Goal: Check status: Check status

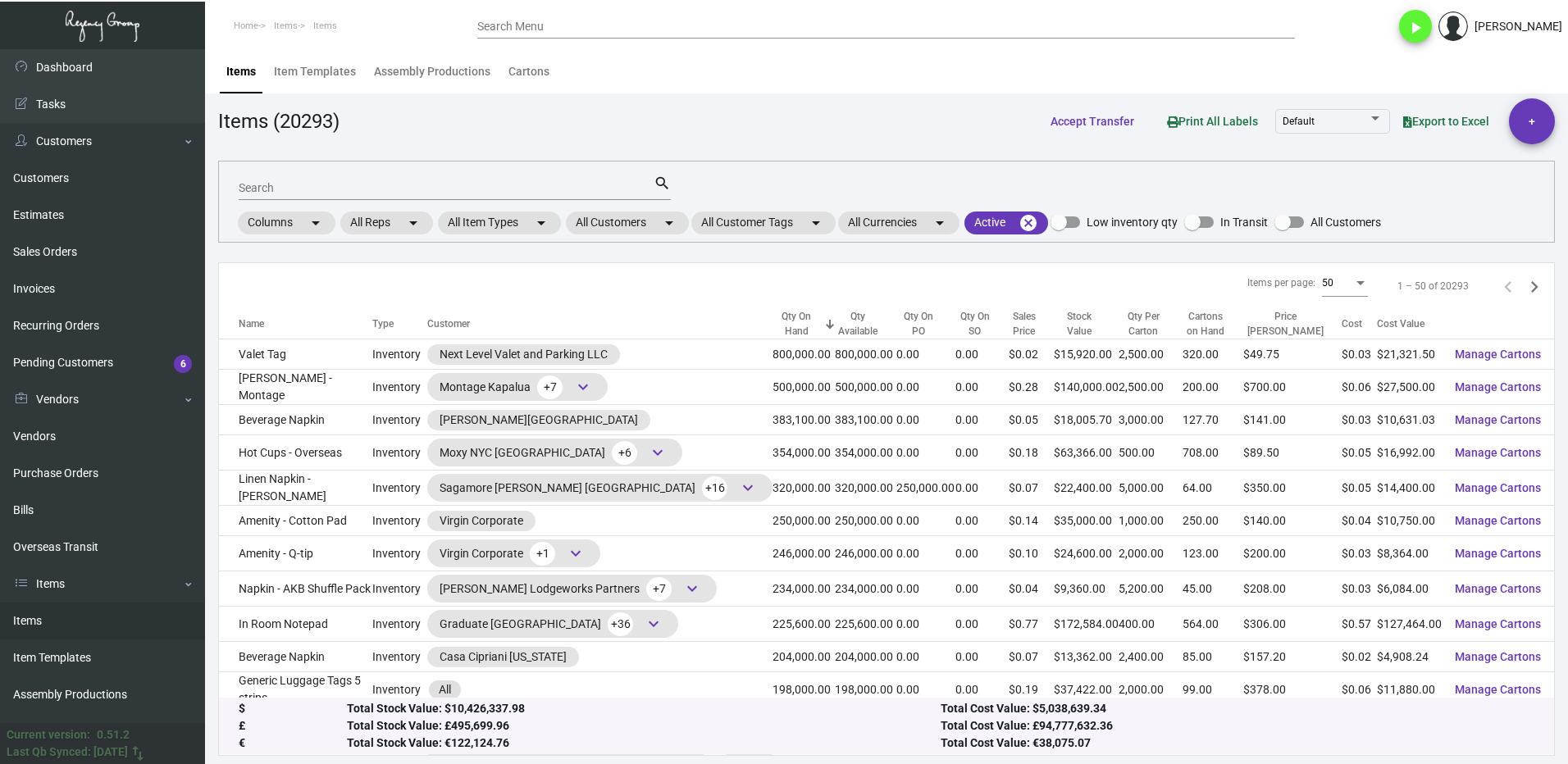
scroll to position [1312, 0]
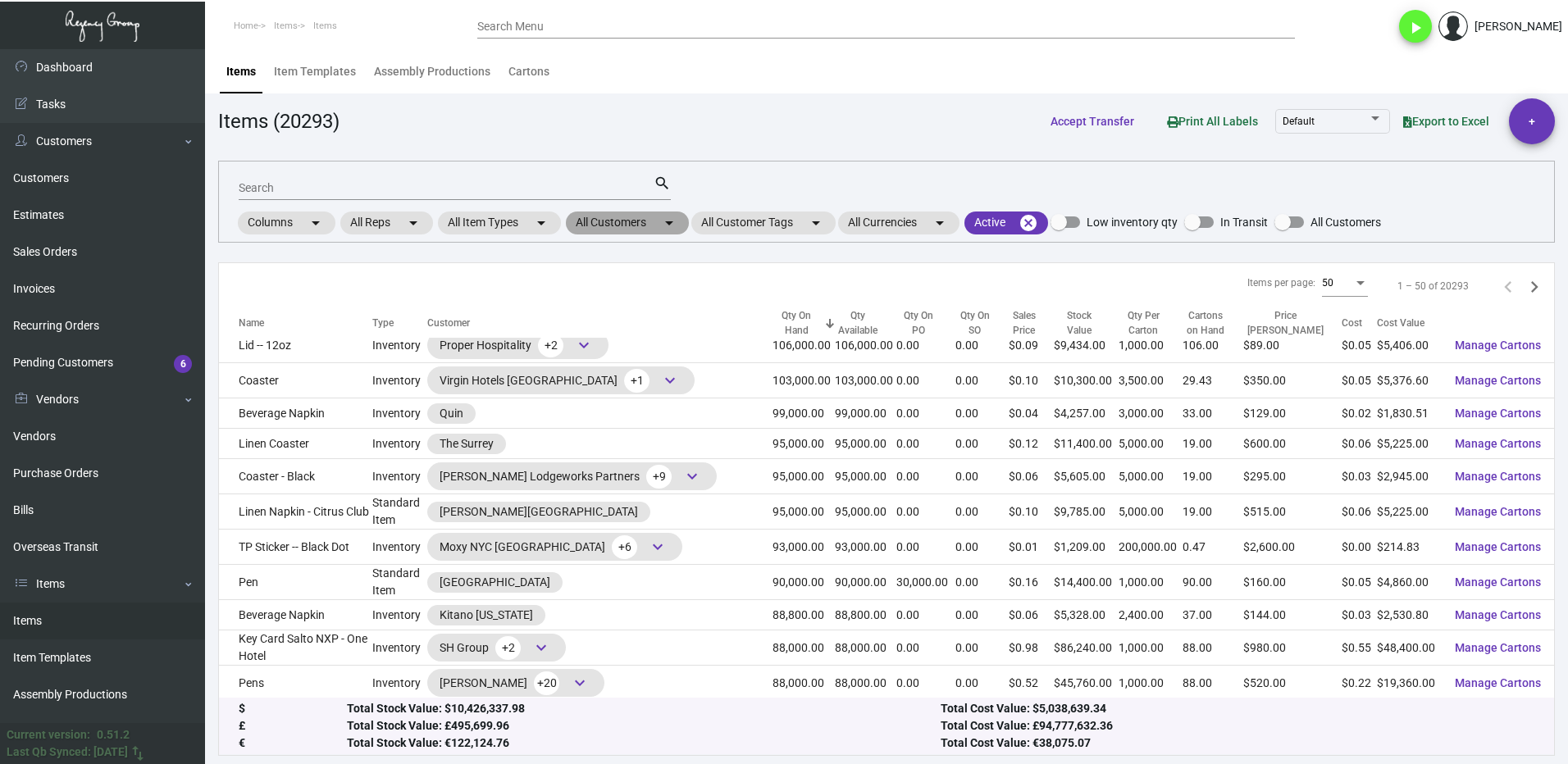
click at [602, 224] on mat-chip "All Customers arrow_drop_down" at bounding box center [626, 223] width 123 height 23
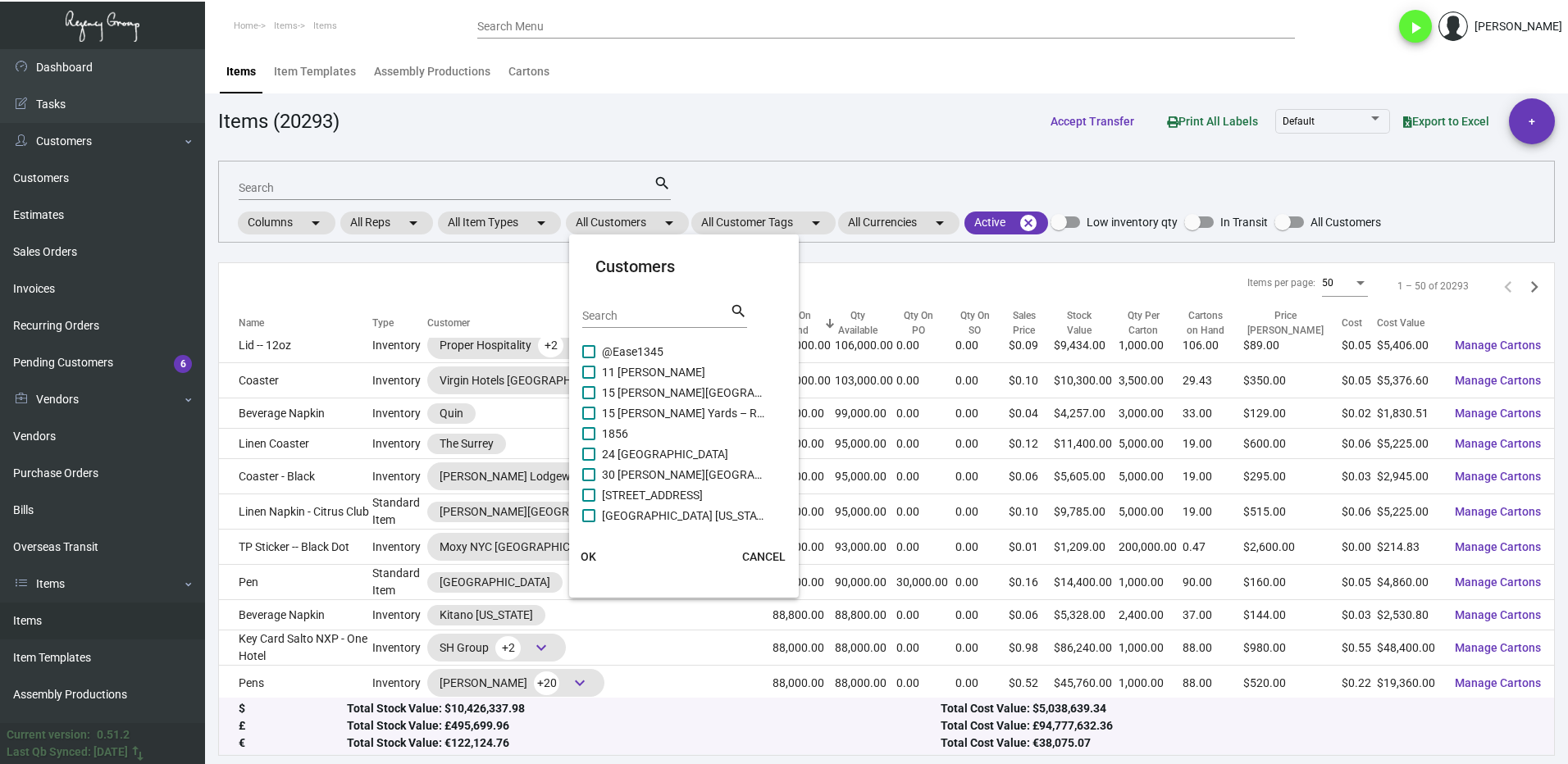
click at [617, 311] on input "Search" at bounding box center [656, 316] width 147 height 13
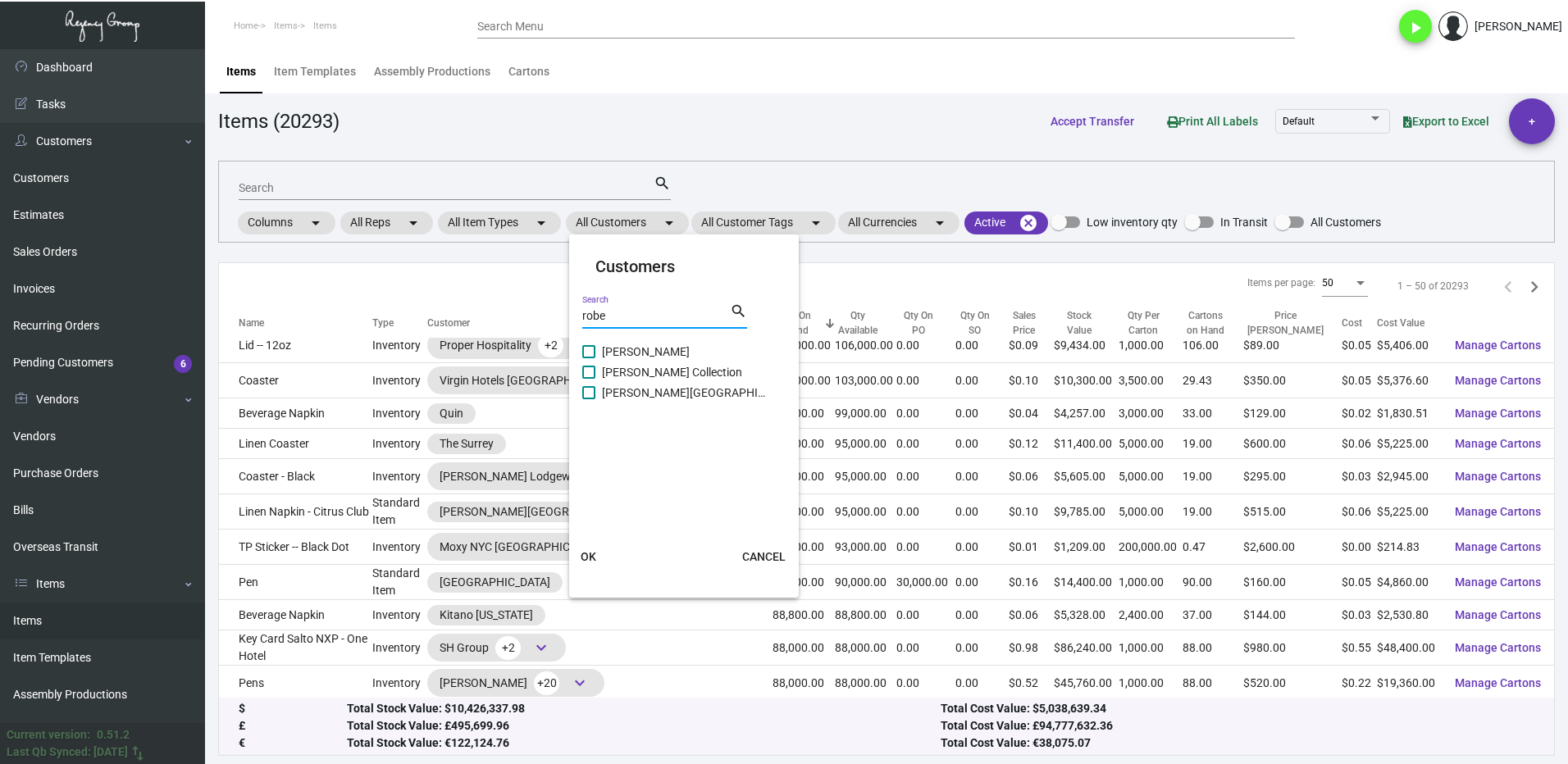
type input "robe"
click at [592, 396] on span at bounding box center [589, 392] width 13 height 13
click at [589, 399] on input "[PERSON_NAME][GEOGRAPHIC_DATA]" at bounding box center [588, 399] width 1 height 1
checkbox input "true"
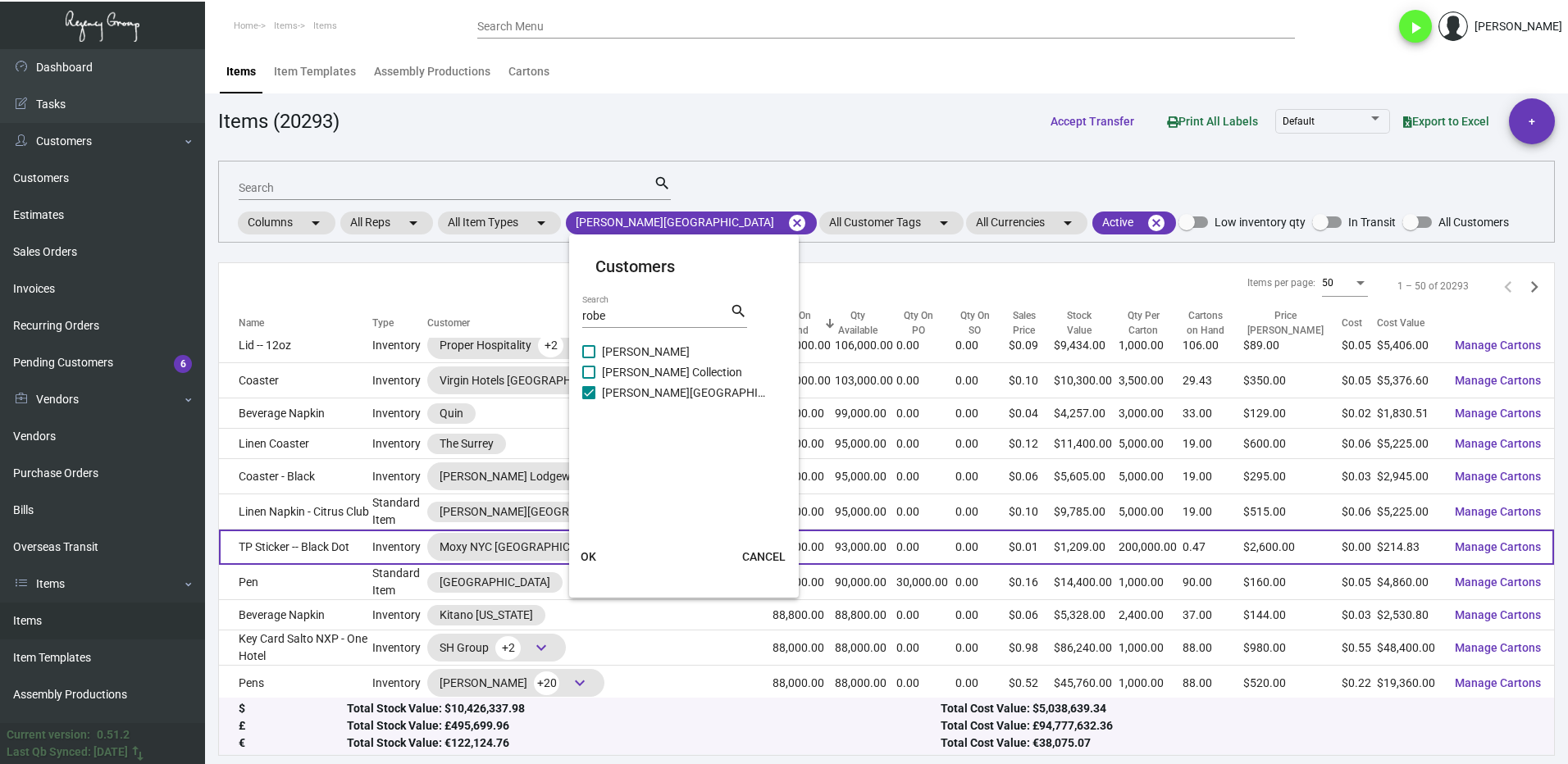
click at [587, 563] on span "OK" at bounding box center [588, 557] width 15 height 13
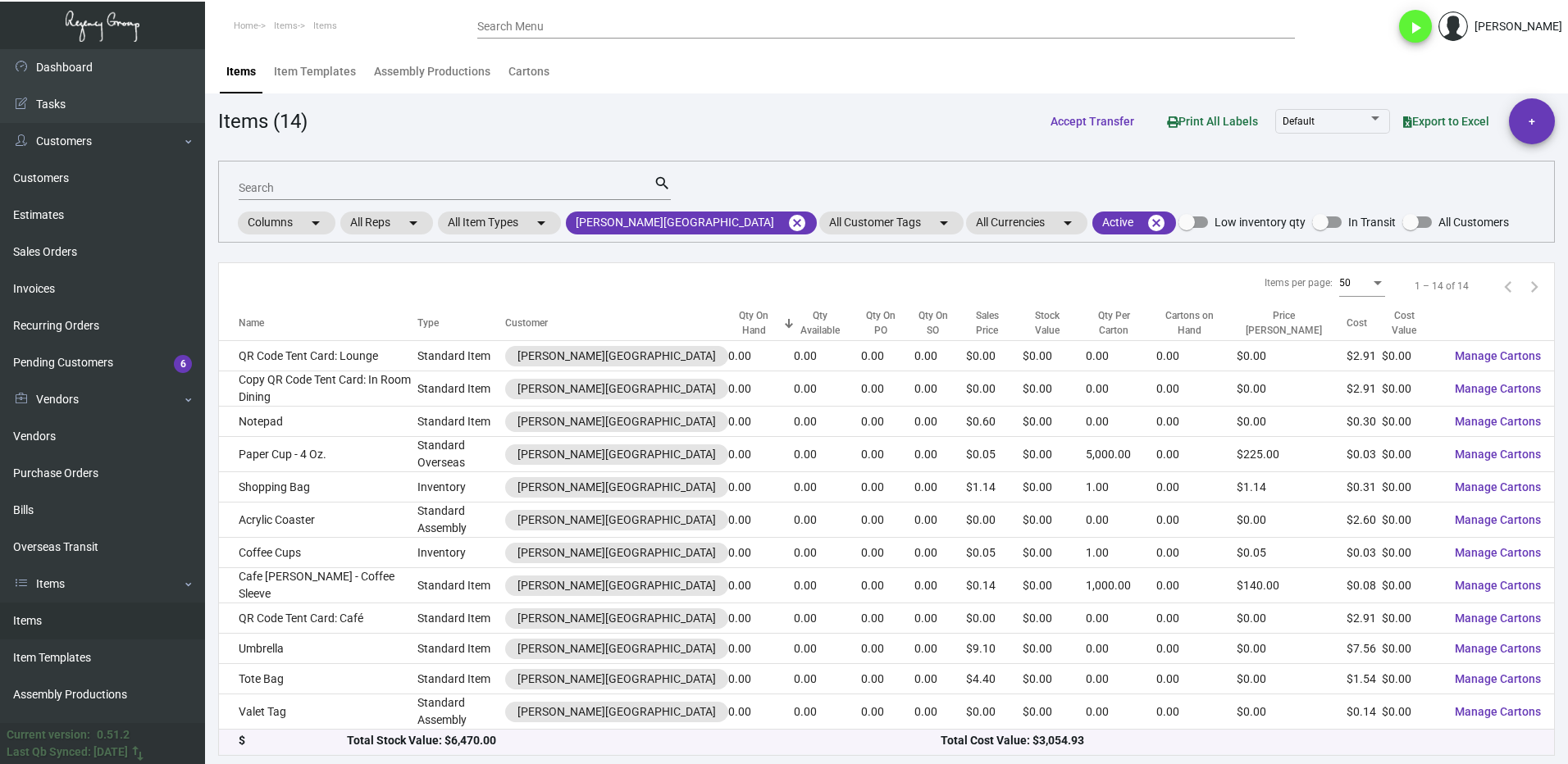
scroll to position [33, 0]
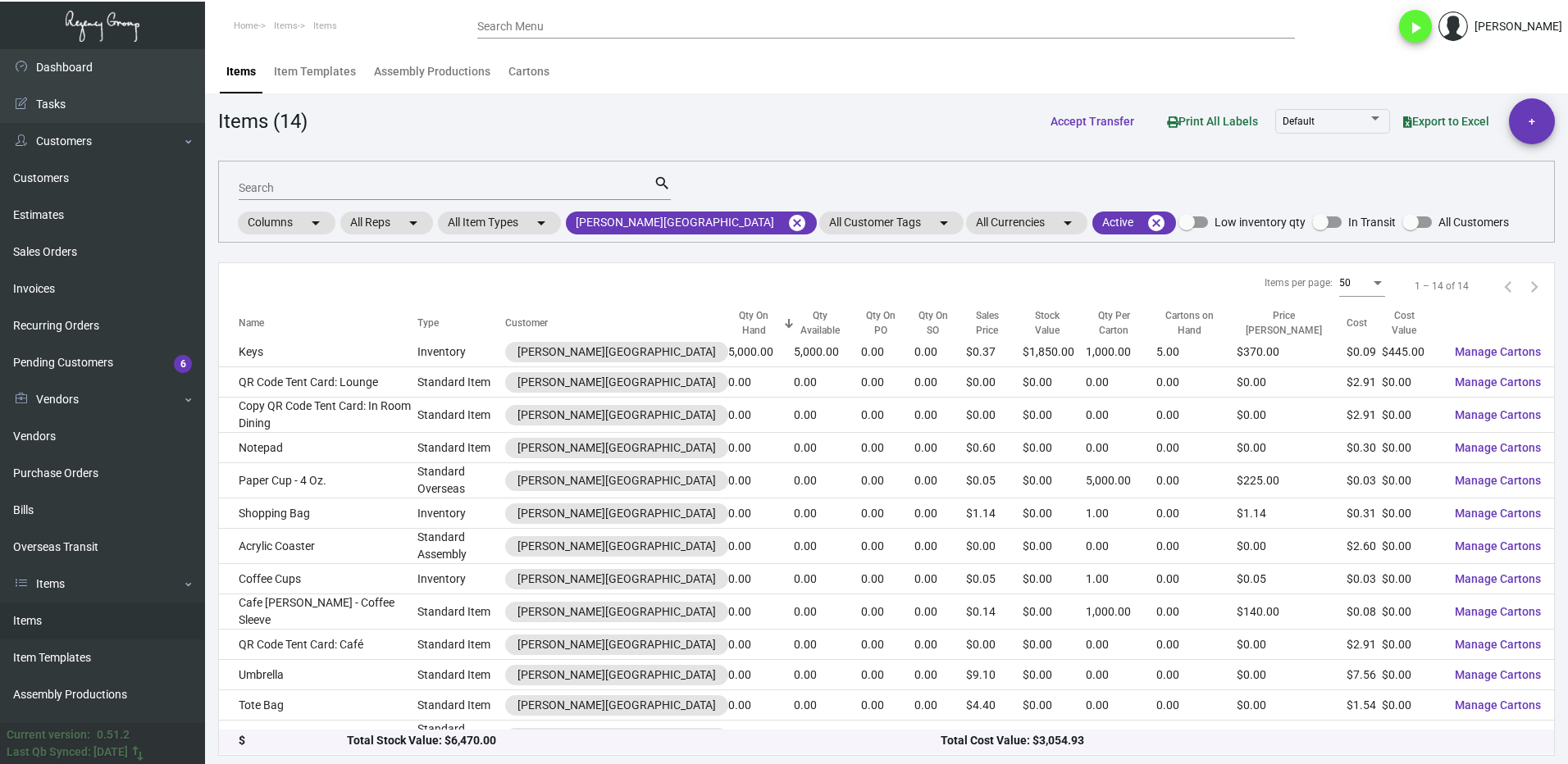
click at [318, 187] on input "Search" at bounding box center [446, 189] width 415 height 13
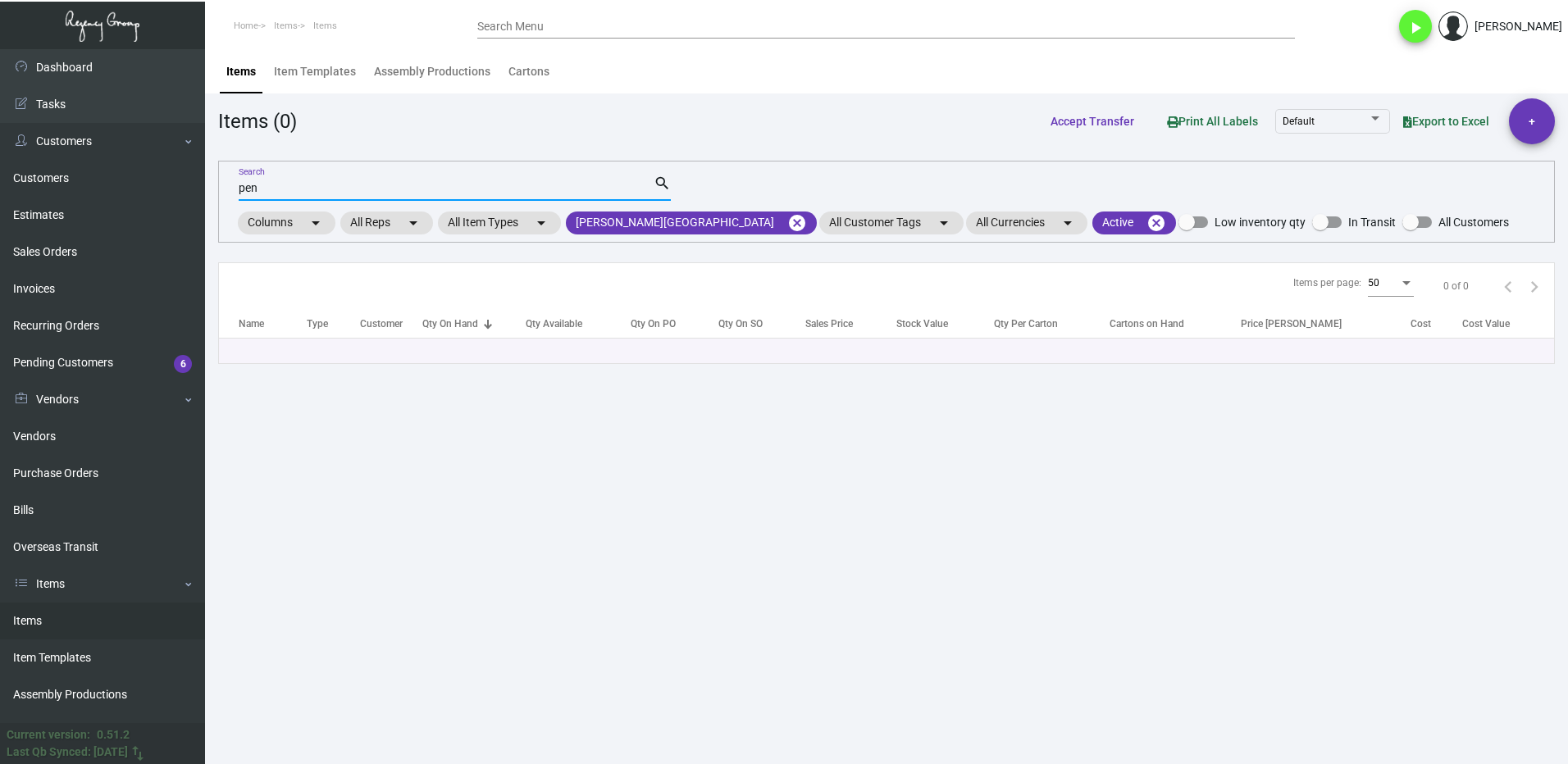
scroll to position [0, 0]
type input "p"
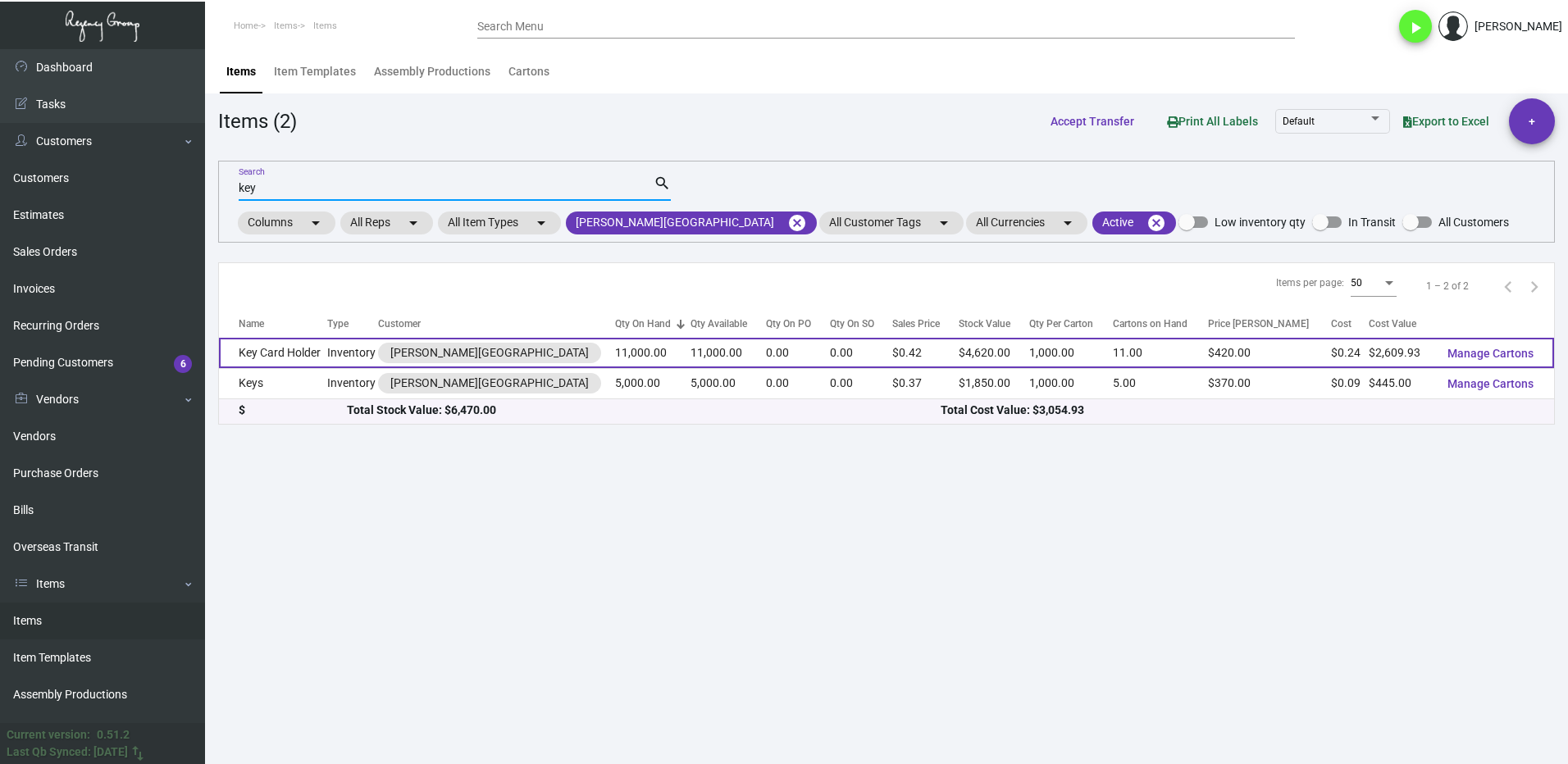
type input "key"
click at [314, 358] on td "Key Card Holder" at bounding box center [273, 353] width 108 height 30
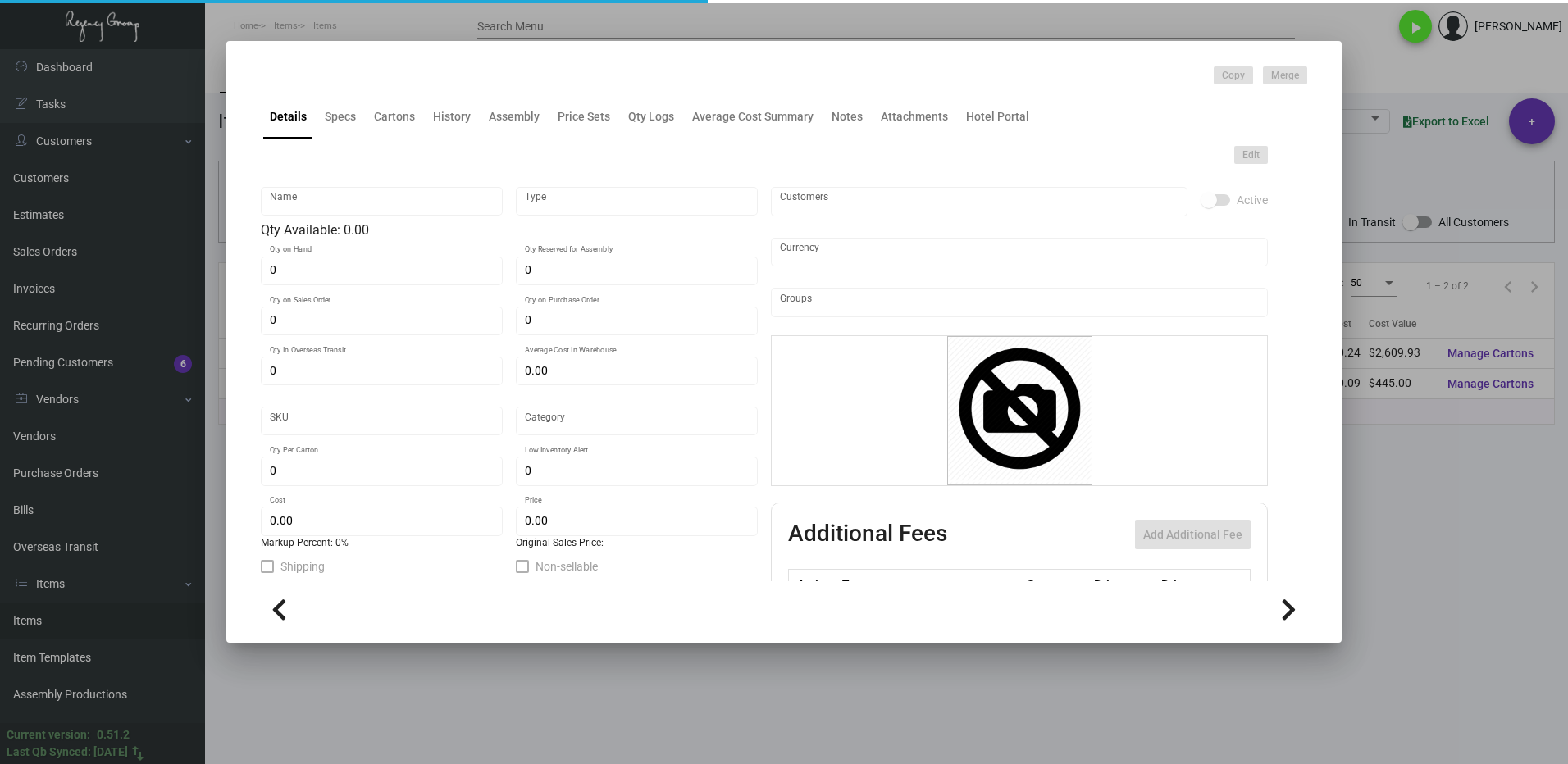
type input "Key Card Holder"
type input "Inventory"
type input "11,000"
type input "$ 0.31443"
type input "Standard"
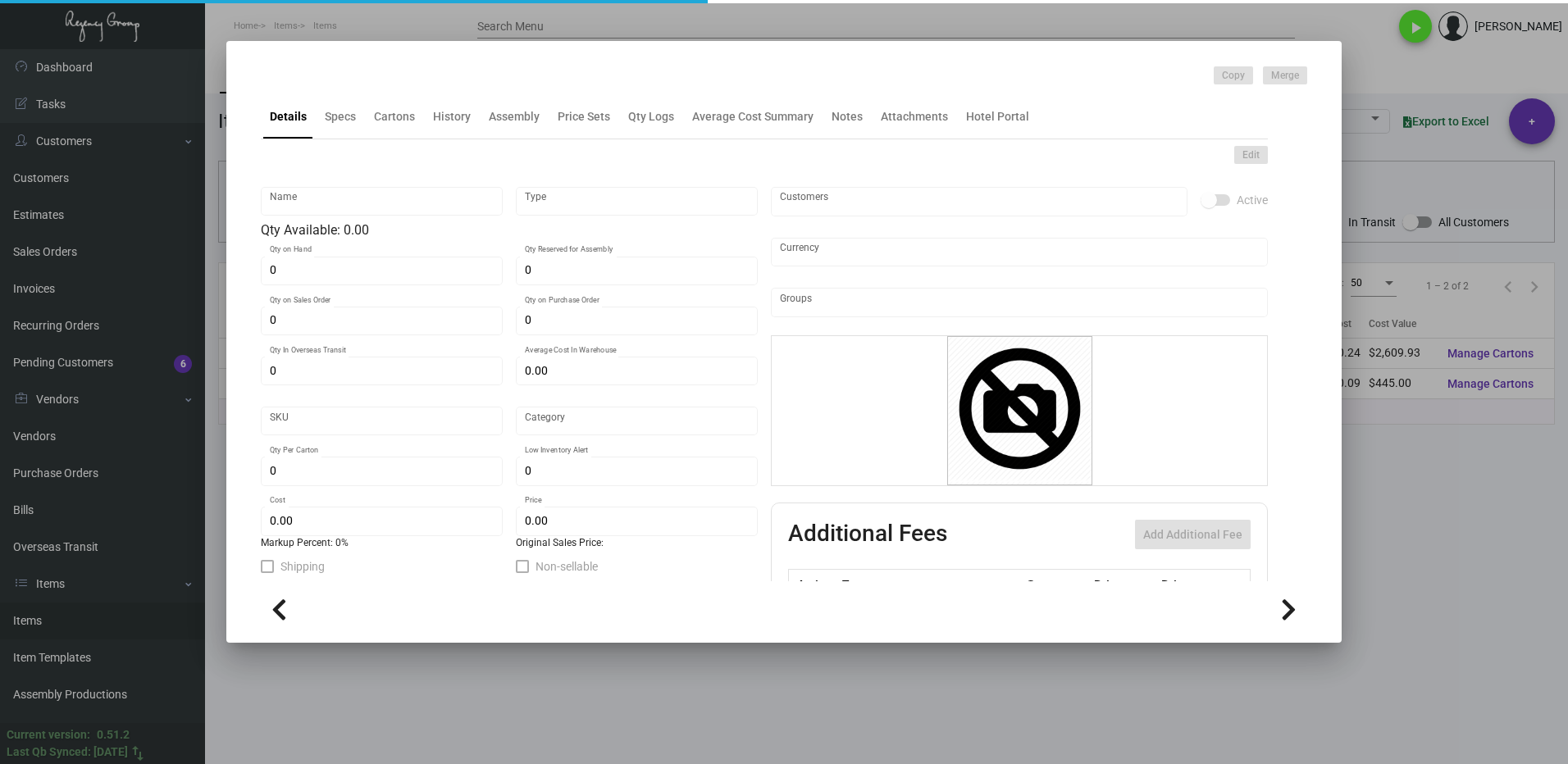
type input "1,000"
type input "$ 0.23727"
type input "$ 0.42"
checkbox input "true"
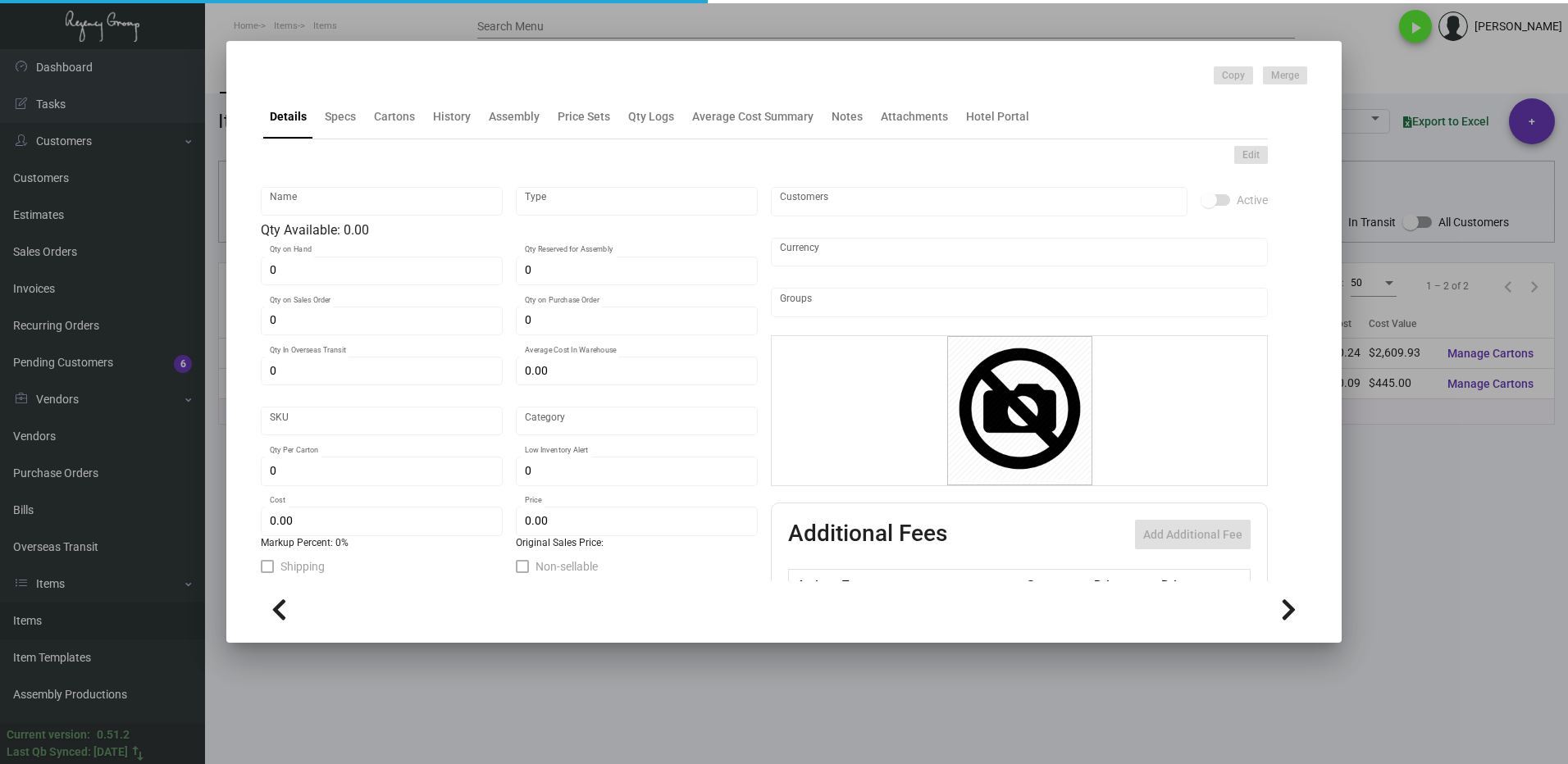
type input "United States Dollar $"
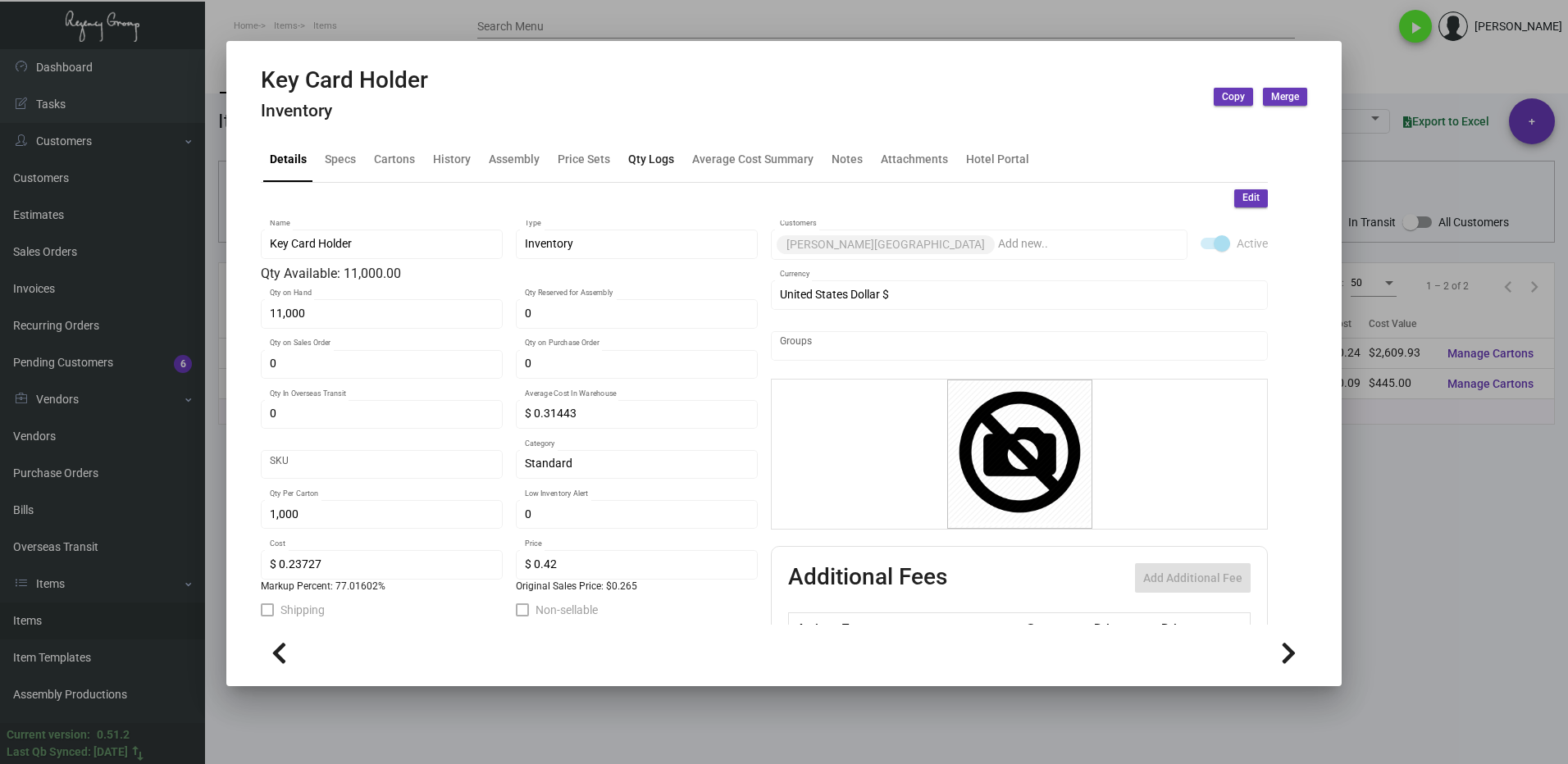
click at [642, 163] on div "Qty Logs" at bounding box center [651, 160] width 46 height 17
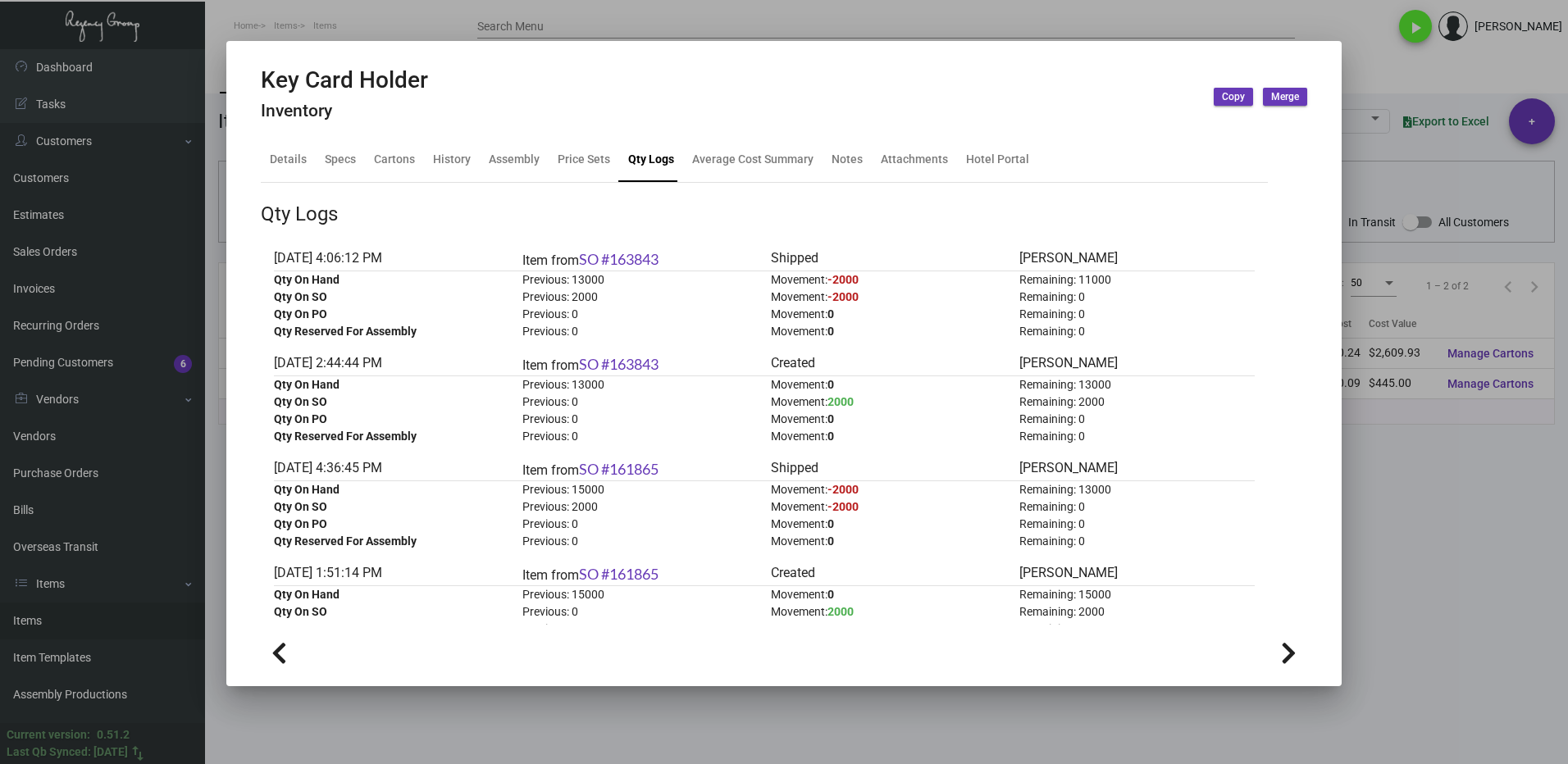
click at [1438, 565] on div at bounding box center [784, 382] width 1568 height 764
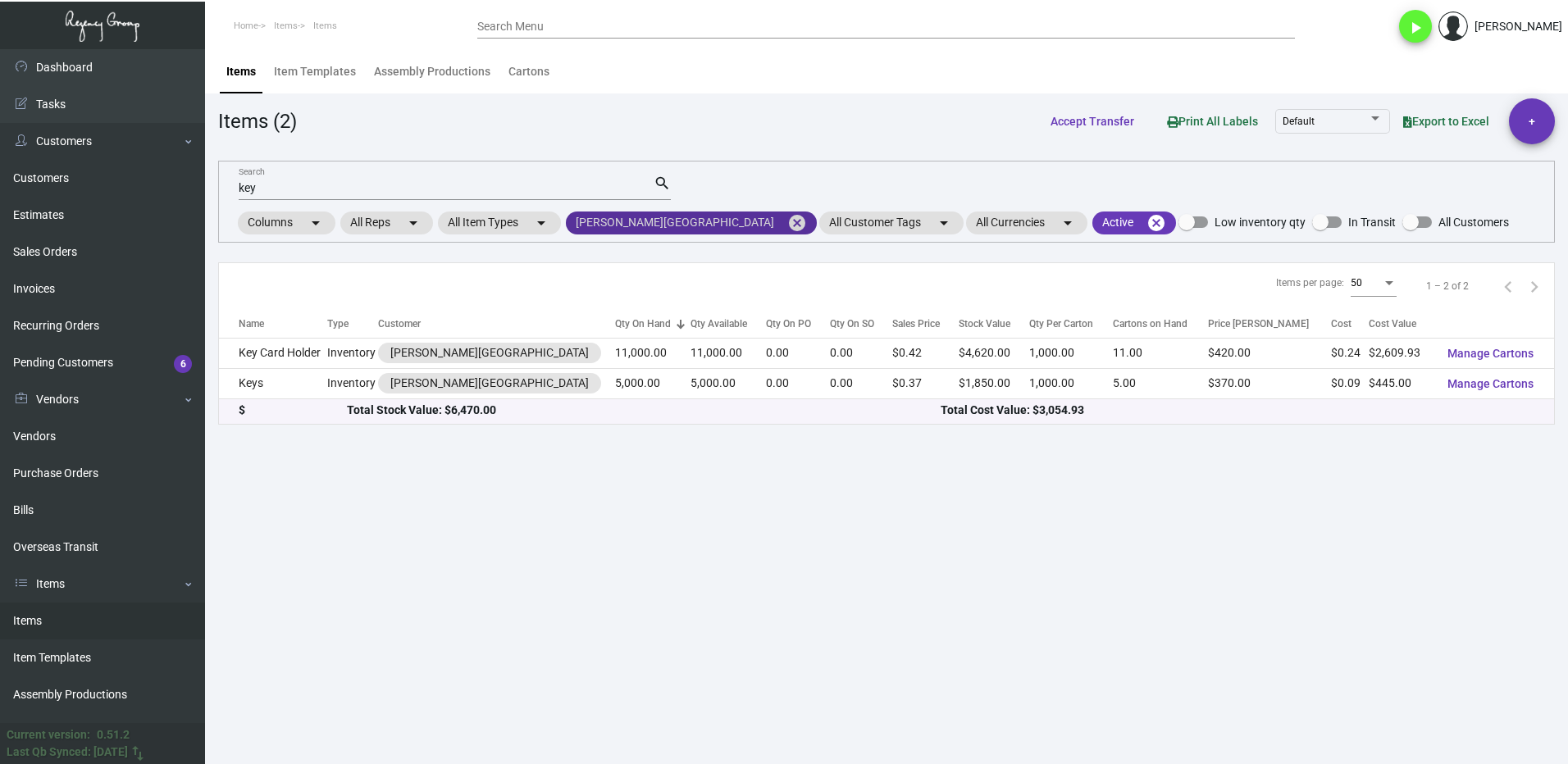
drag, startPoint x: 661, startPoint y: 219, endPoint x: 603, endPoint y: 231, distance: 59.2
click at [787, 219] on mat-icon "cancel" at bounding box center [796, 222] width 20 height 20
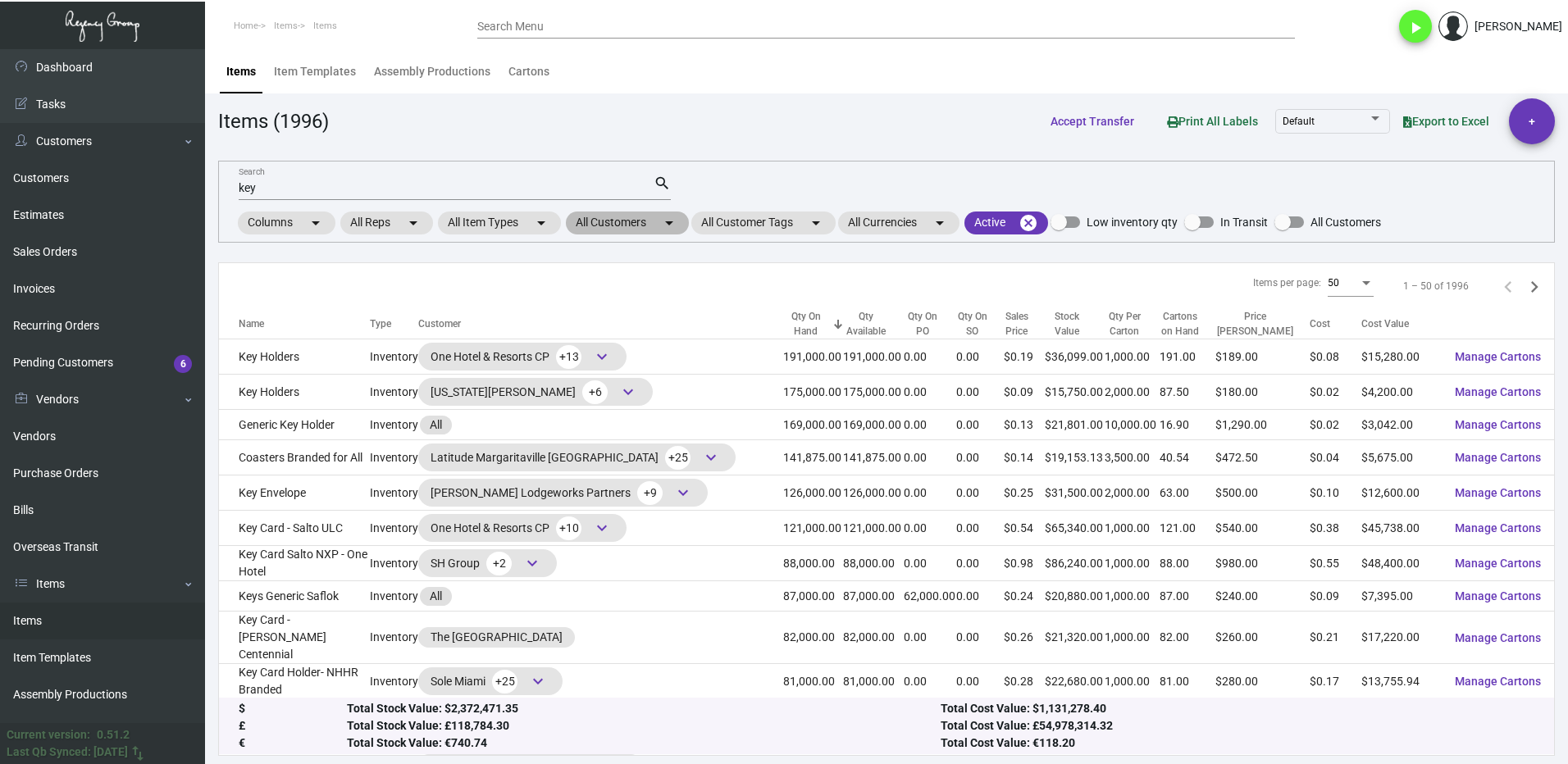
click at [602, 228] on mat-chip "All Customers arrow_drop_down" at bounding box center [626, 223] width 123 height 23
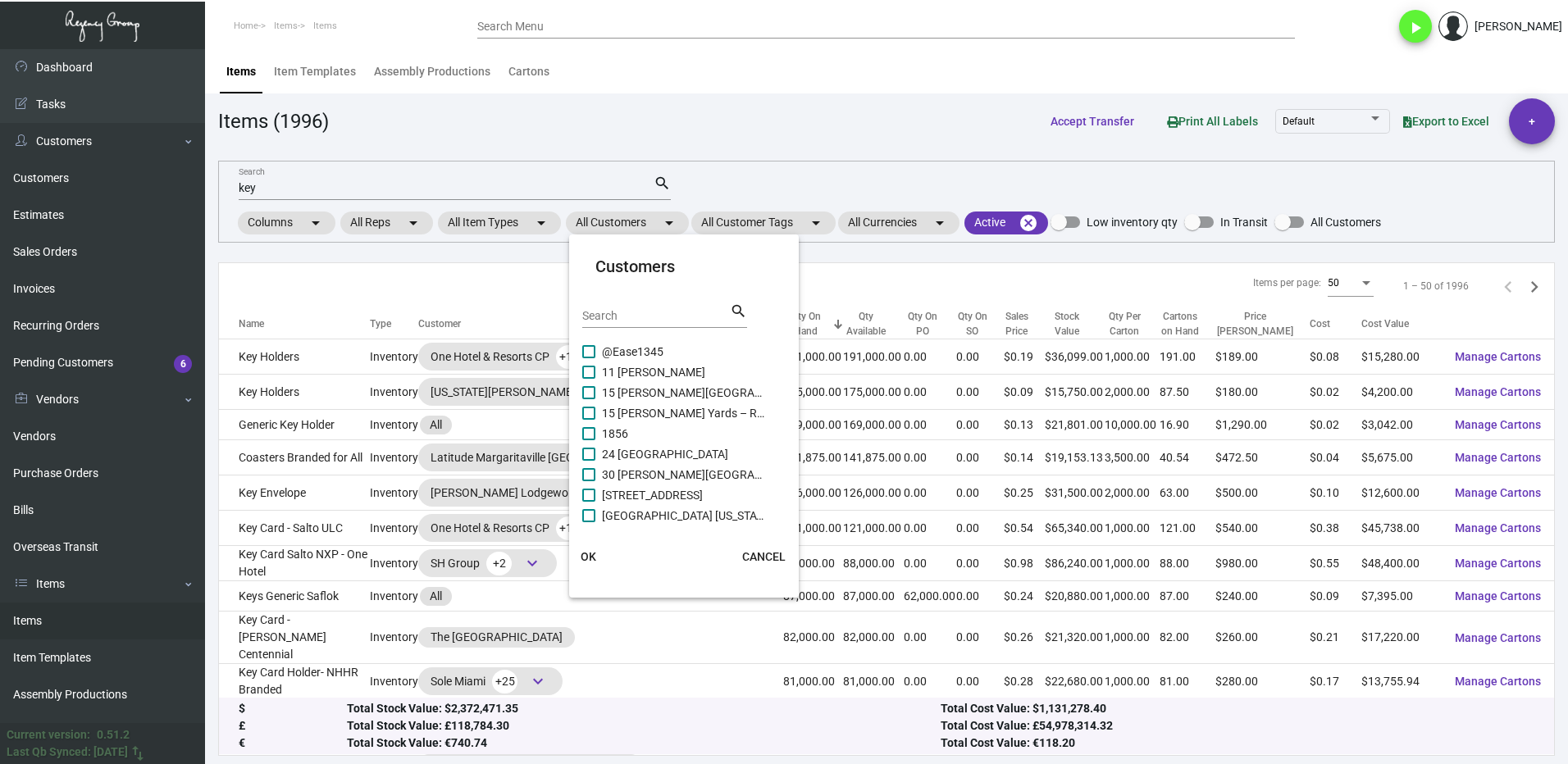
click at [643, 320] on input "Search" at bounding box center [656, 316] width 147 height 13
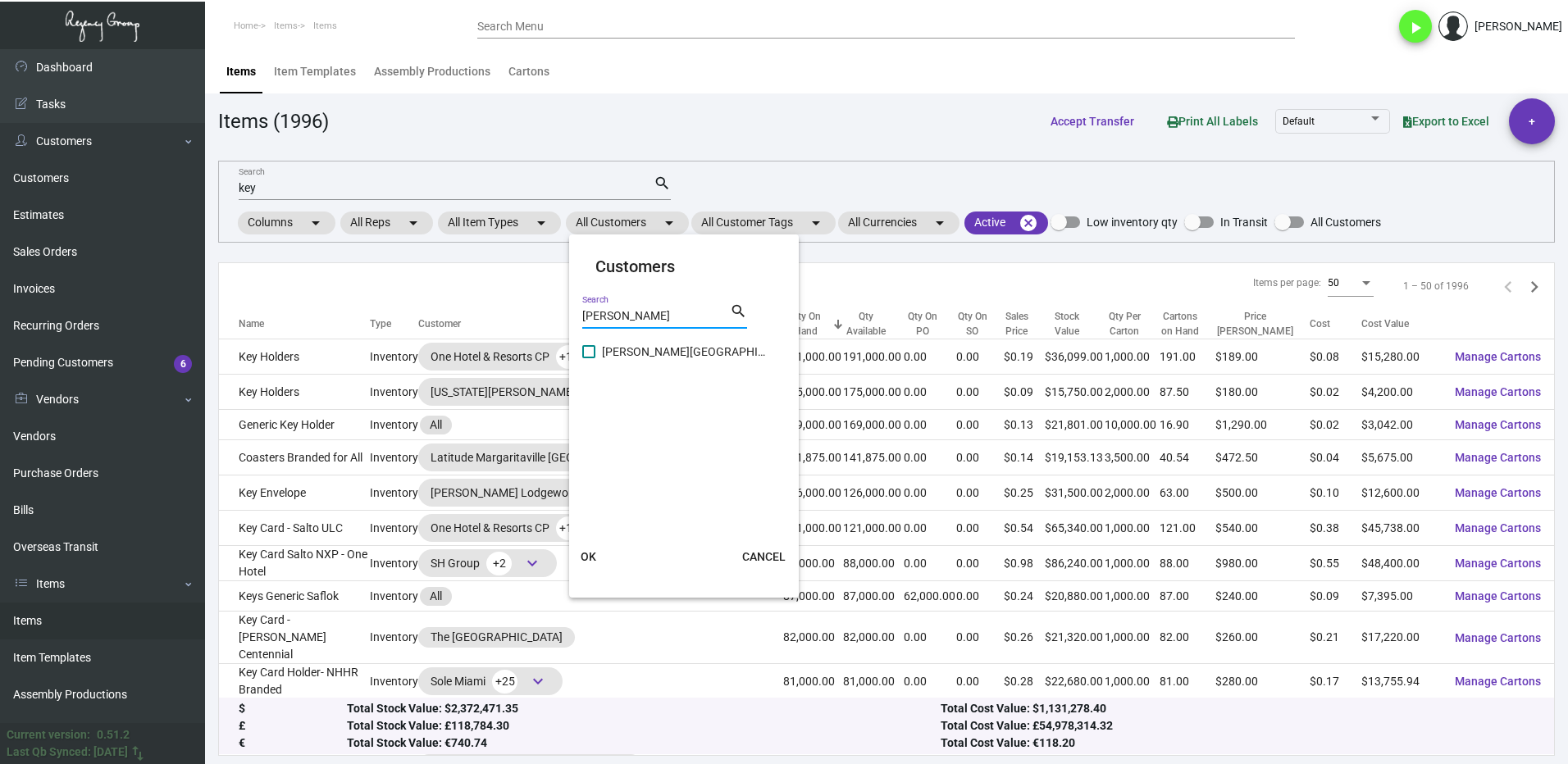
type input "[PERSON_NAME]"
click at [639, 350] on span "[PERSON_NAME][GEOGRAPHIC_DATA]" at bounding box center [683, 352] width 164 height 20
click at [589, 358] on input "[PERSON_NAME][GEOGRAPHIC_DATA]" at bounding box center [588, 358] width 1 height 1
checkbox input "true"
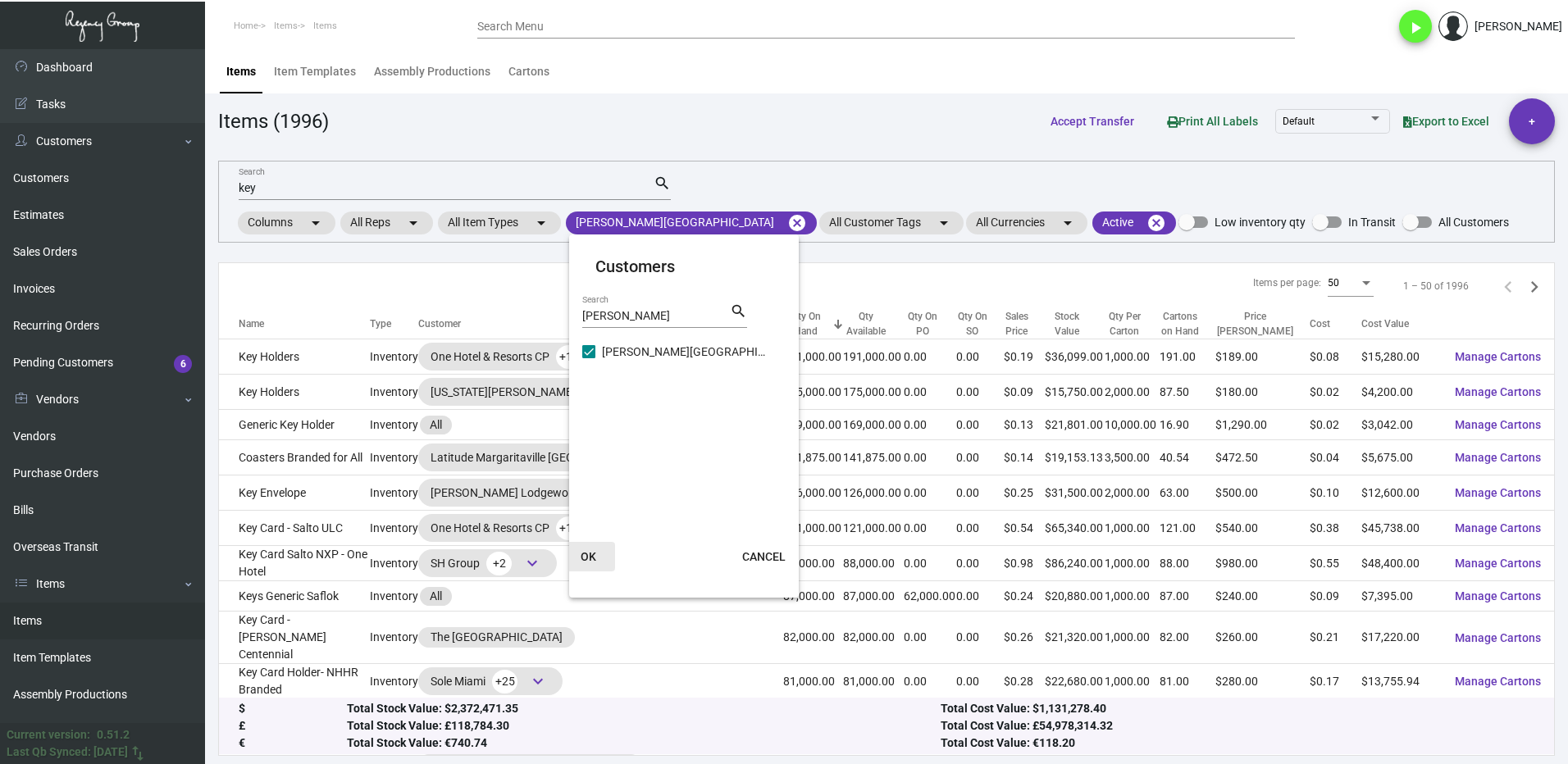
click at [614, 549] on button "OK" at bounding box center [588, 556] width 52 height 29
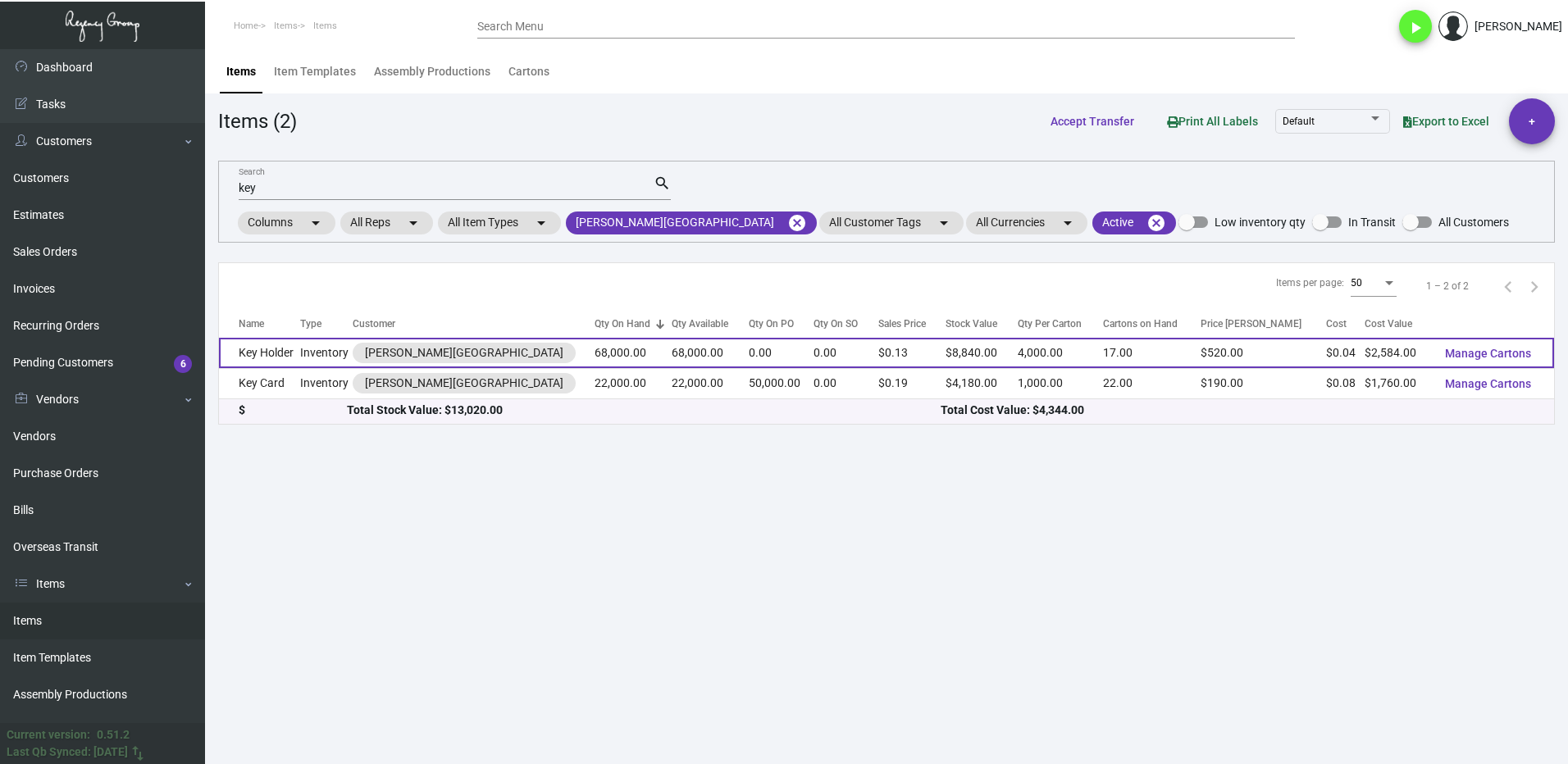
click at [289, 358] on td "Key Holder" at bounding box center [258, 353] width 81 height 30
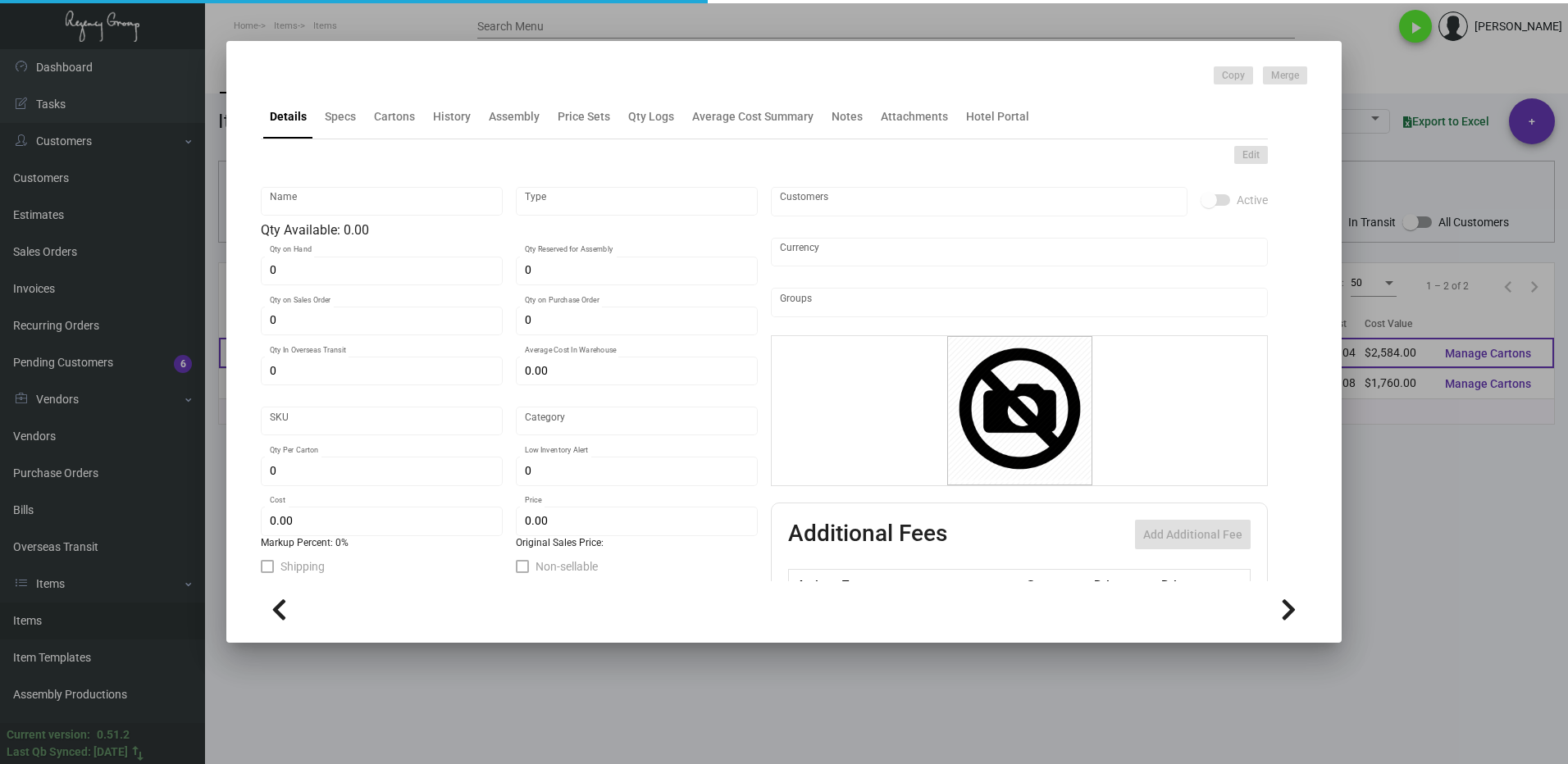
type input "Key Holder"
type input "Inventory"
type input "68,000"
type input "$ 0.038"
type input "Overseas"
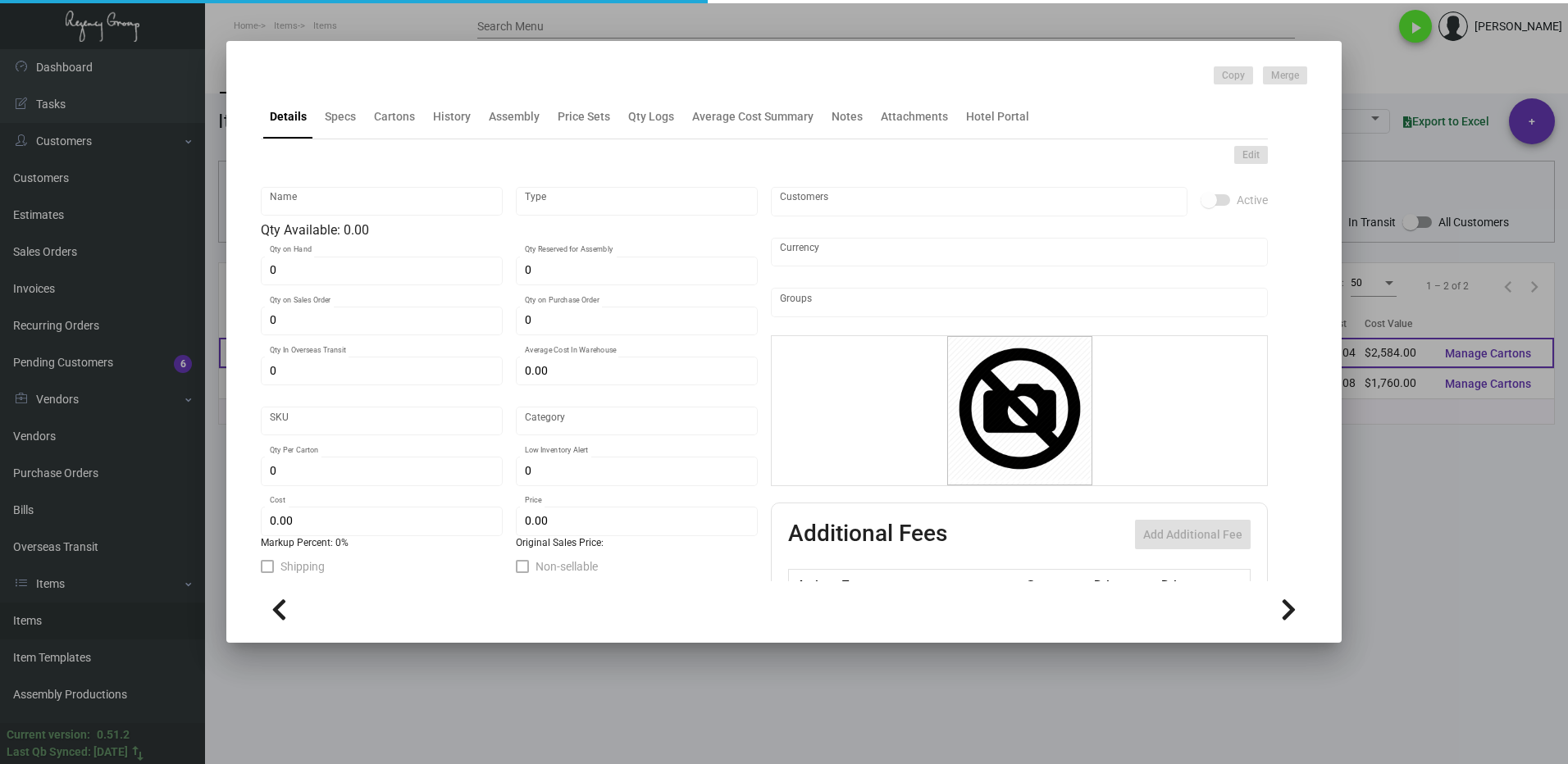
type input "4,000"
type input "$ 0.038"
type input "$ 0.13"
checkbox input "true"
type input "United States Dollar $"
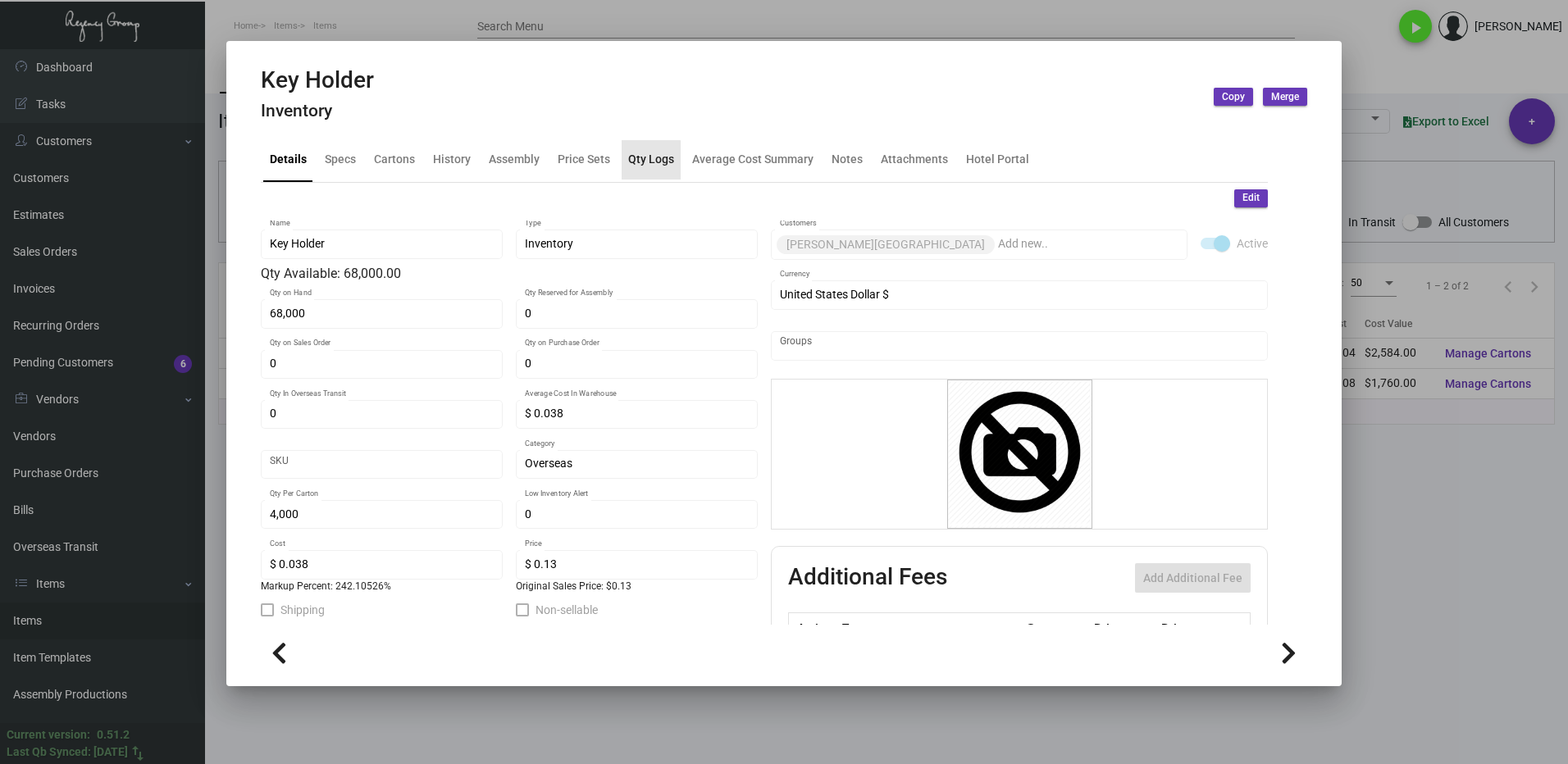
click at [647, 172] on div "Qty Logs" at bounding box center [651, 160] width 59 height 39
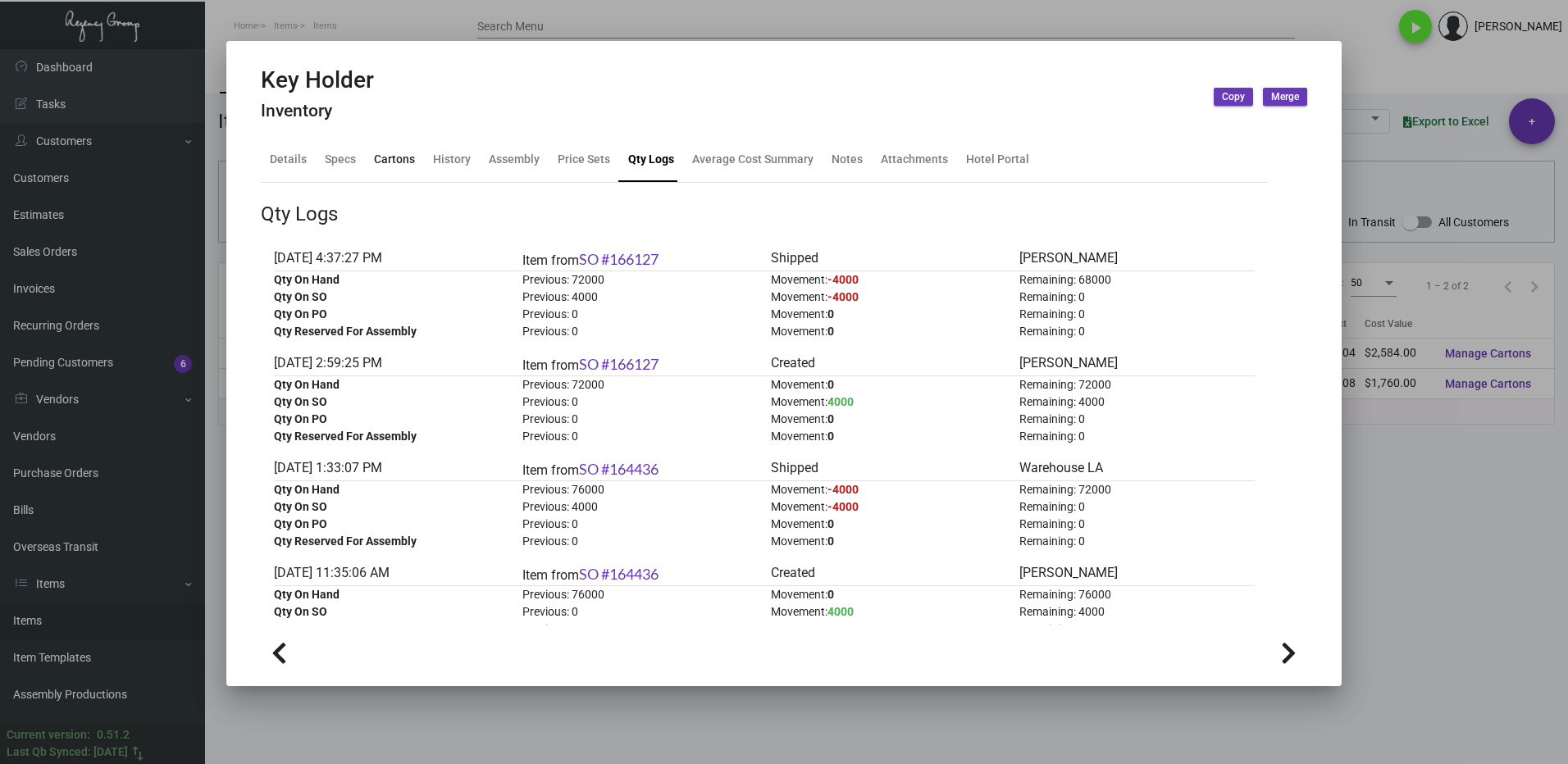
click at [380, 163] on div "Cartons" at bounding box center [394, 160] width 41 height 17
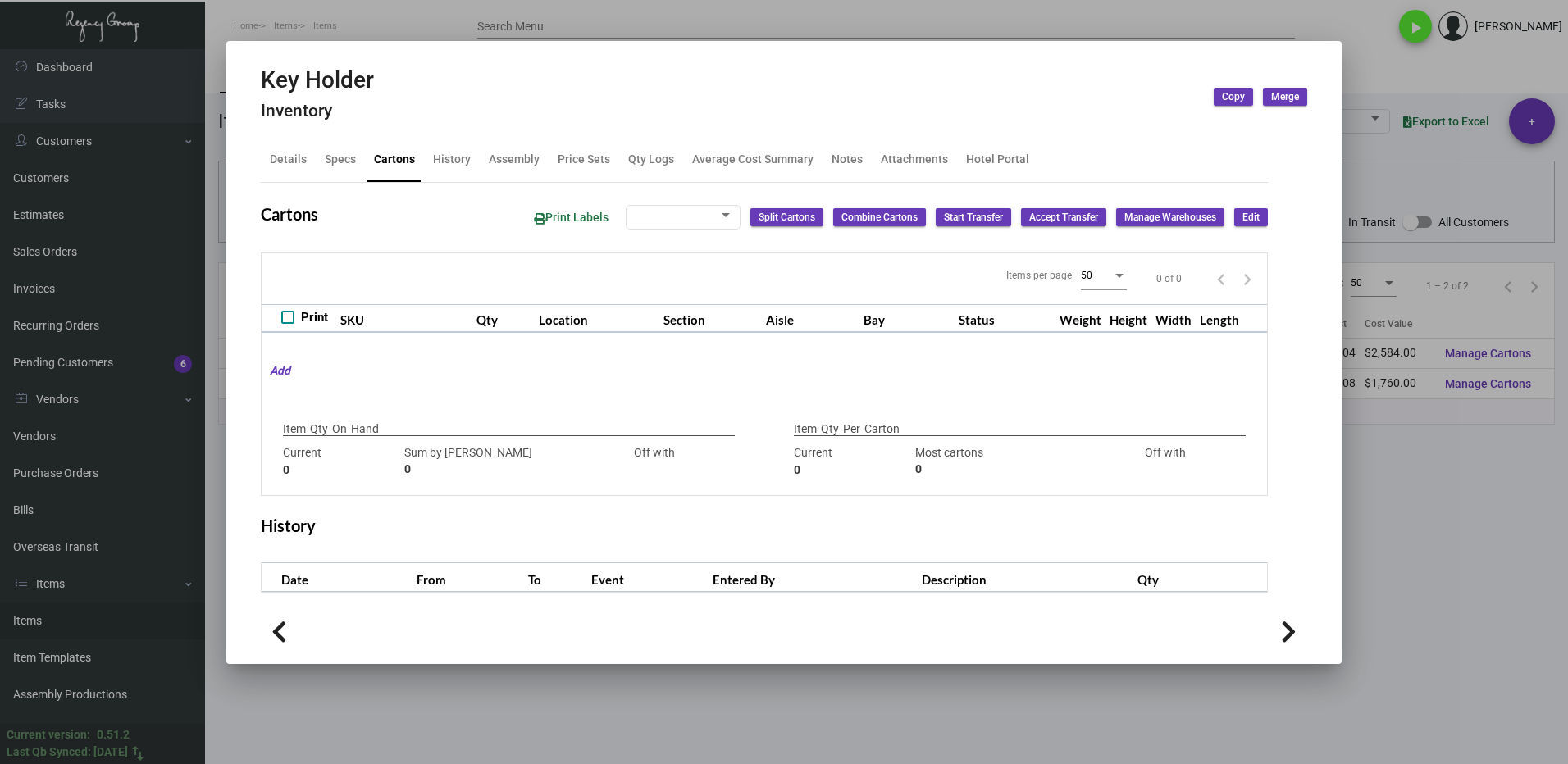
type input "68,000"
type input "68000"
type input "0"
type input "4,000"
type input "4000"
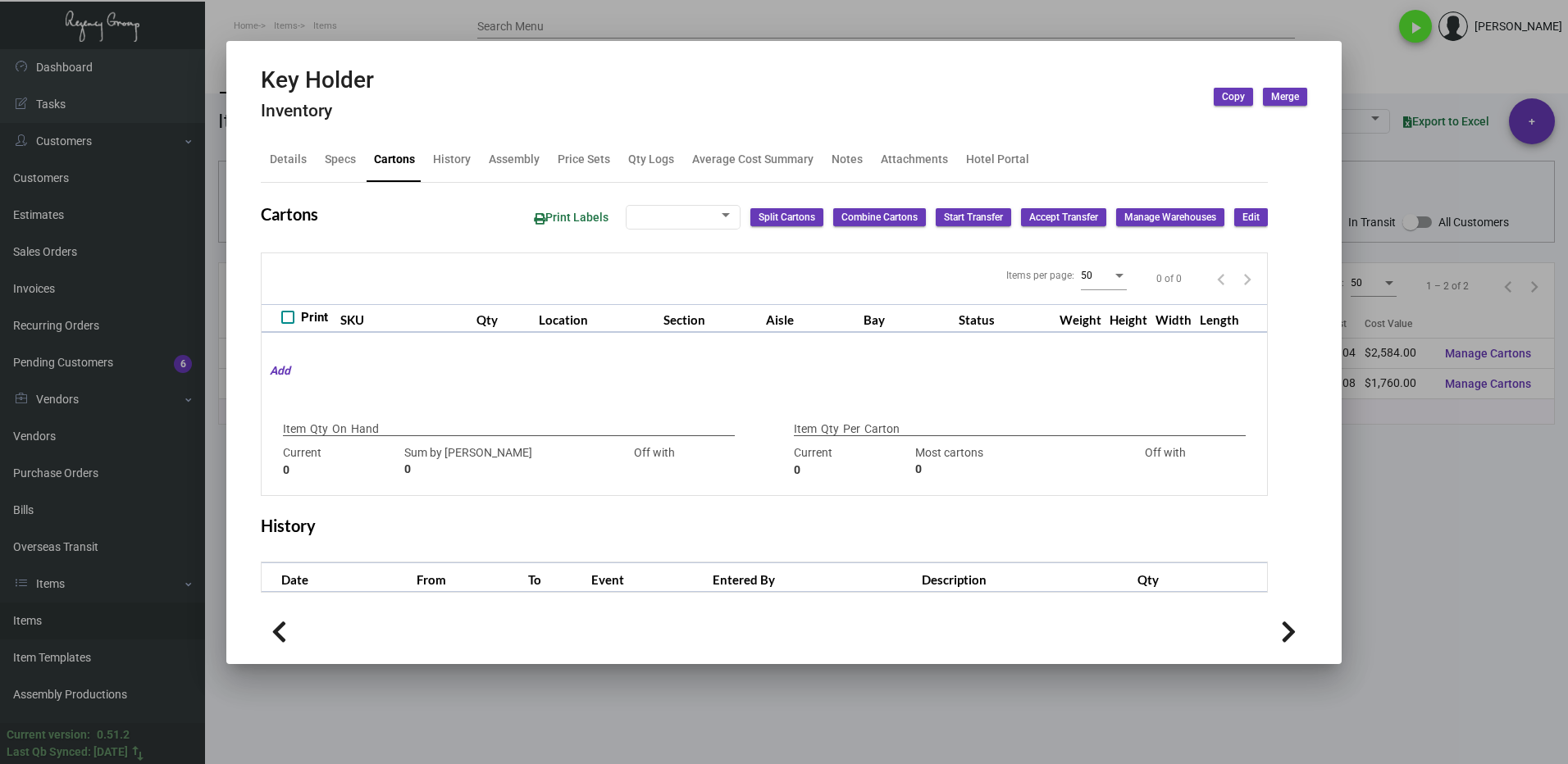
type input "0"
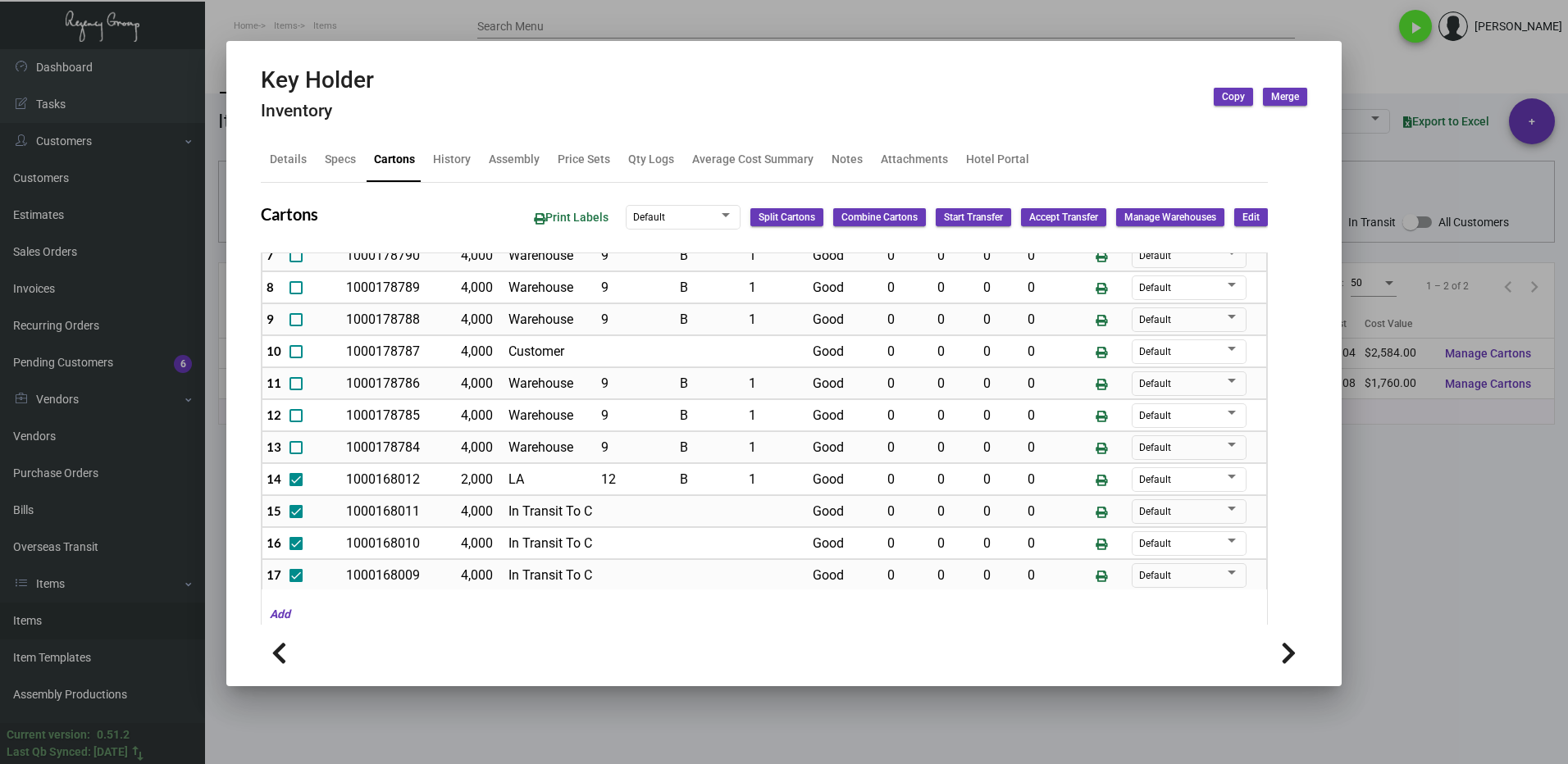
scroll to position [328, 0]
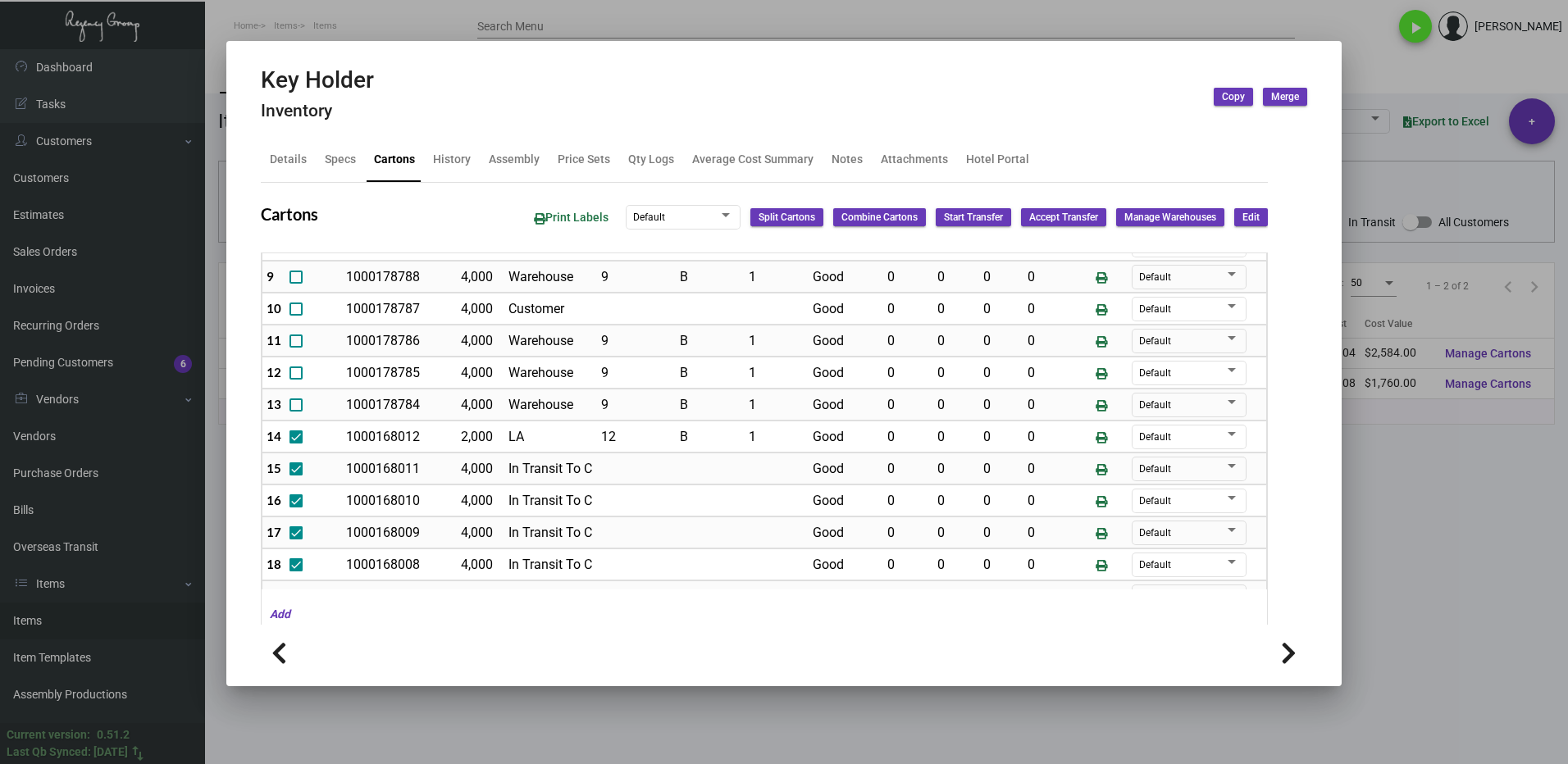
click at [1425, 614] on div at bounding box center [784, 382] width 1568 height 764
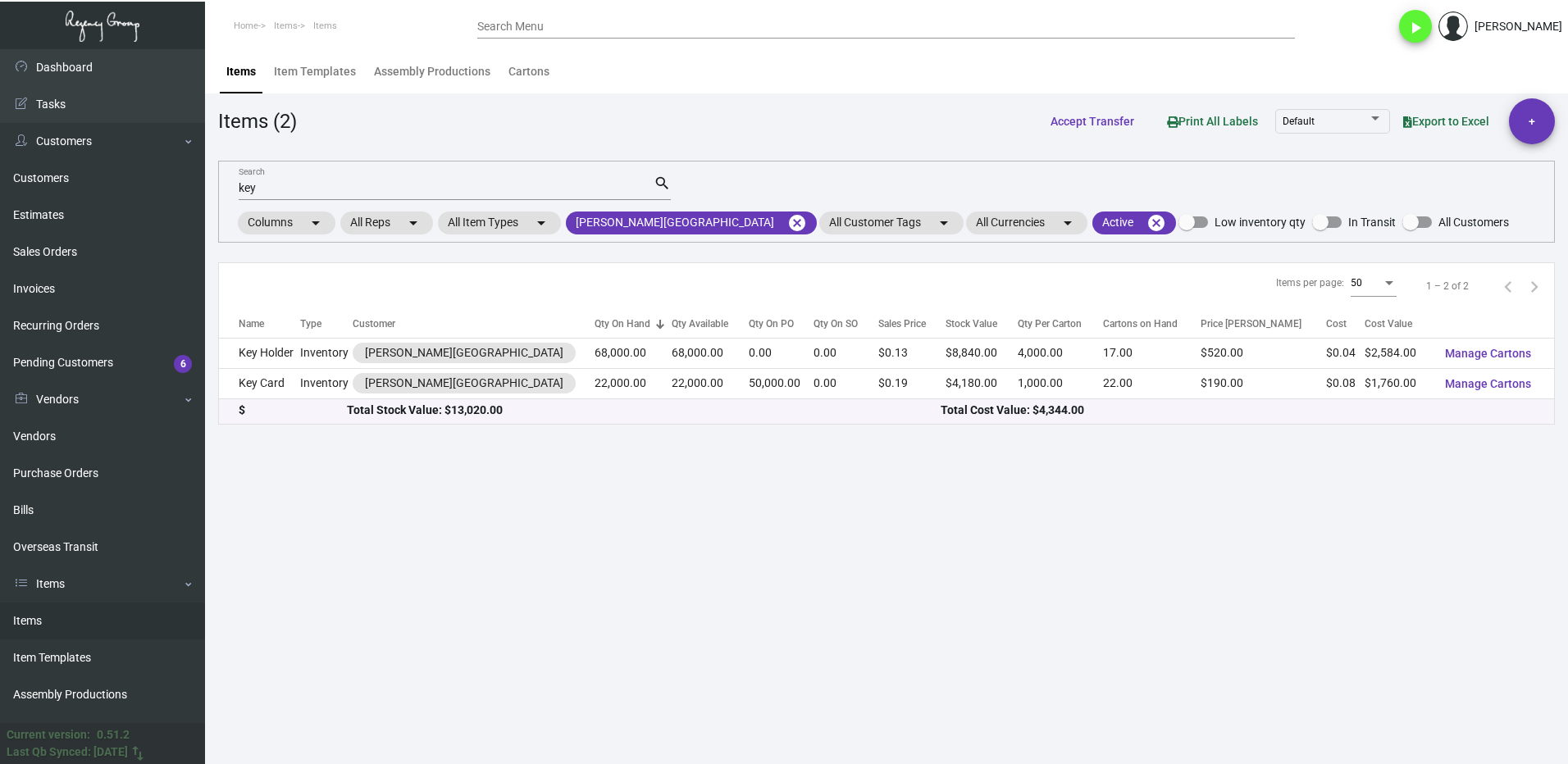
click at [284, 192] on input "key" at bounding box center [446, 189] width 415 height 13
type input "k"
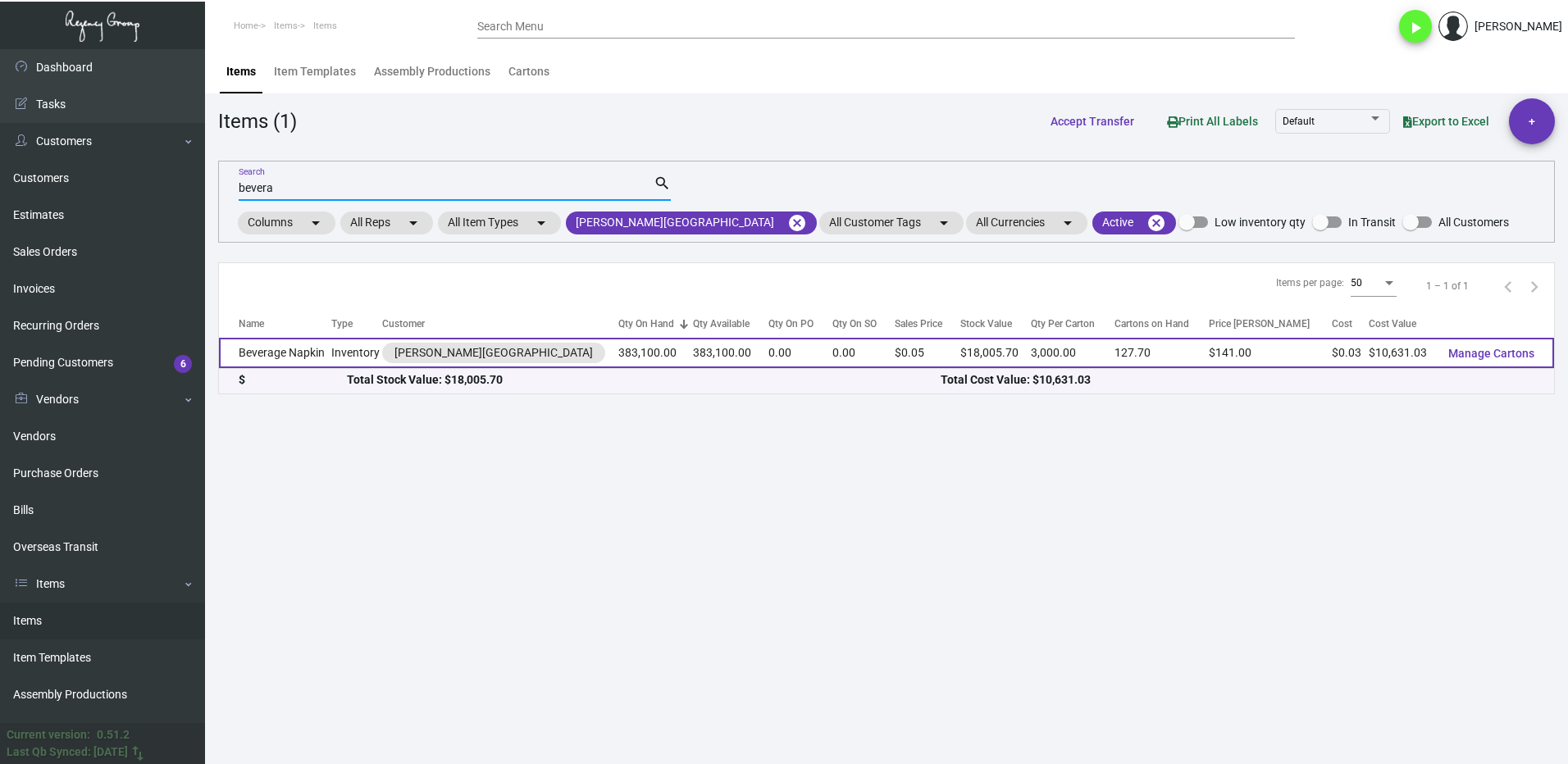
type input "bevera"
click at [321, 344] on td "Beverage Napkin" at bounding box center [275, 353] width 112 height 30
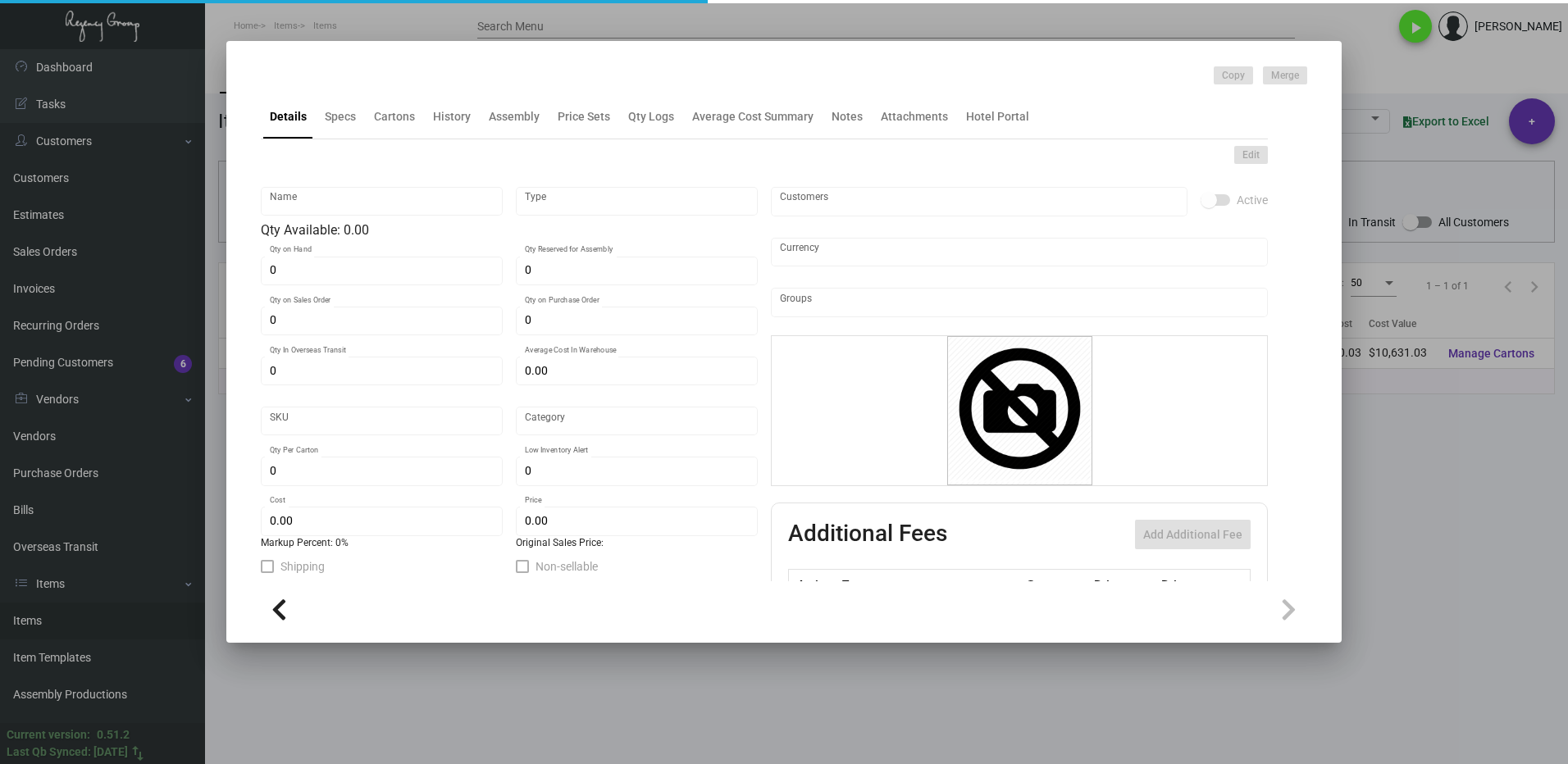
type input "Beverage Napkin"
type input "Inventory"
type input "383,100"
type input "$ 0.02659"
type input "Standard"
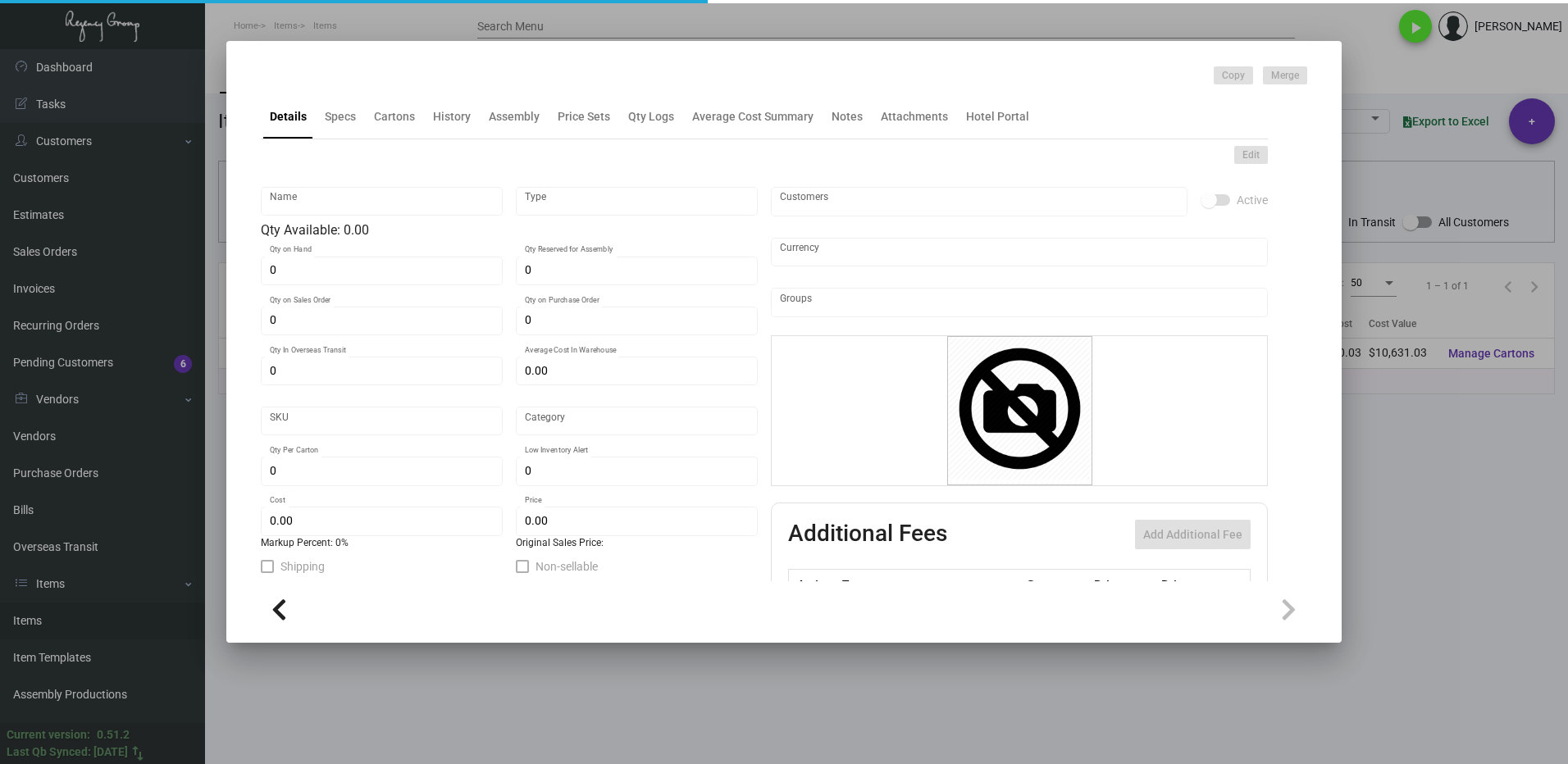
type input "3,000"
type input "50,000"
type input "$ 0.02775"
type input "$ 0.047"
checkbox input "true"
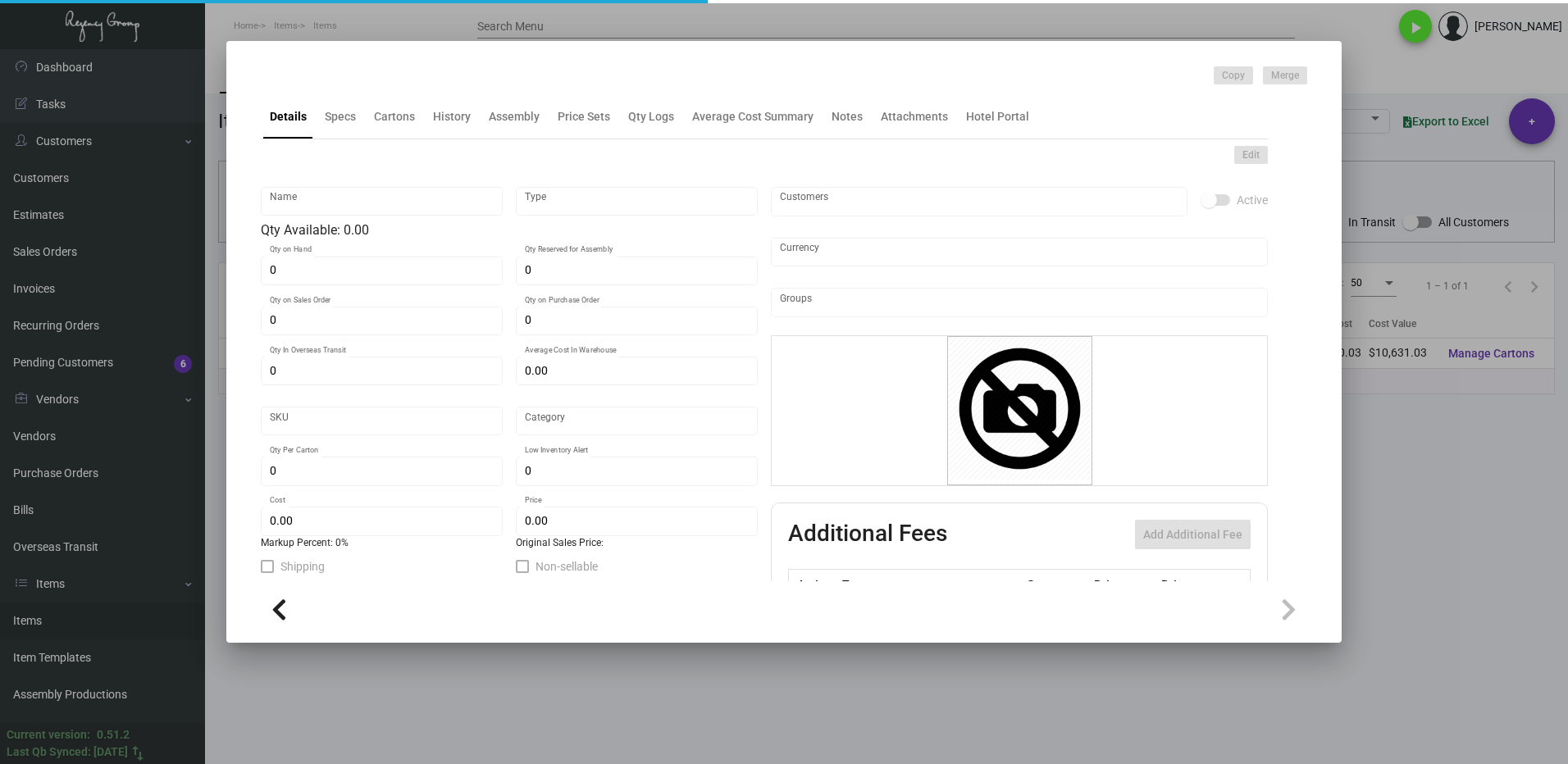
checkbox input "true"
type input "United States Dollar $"
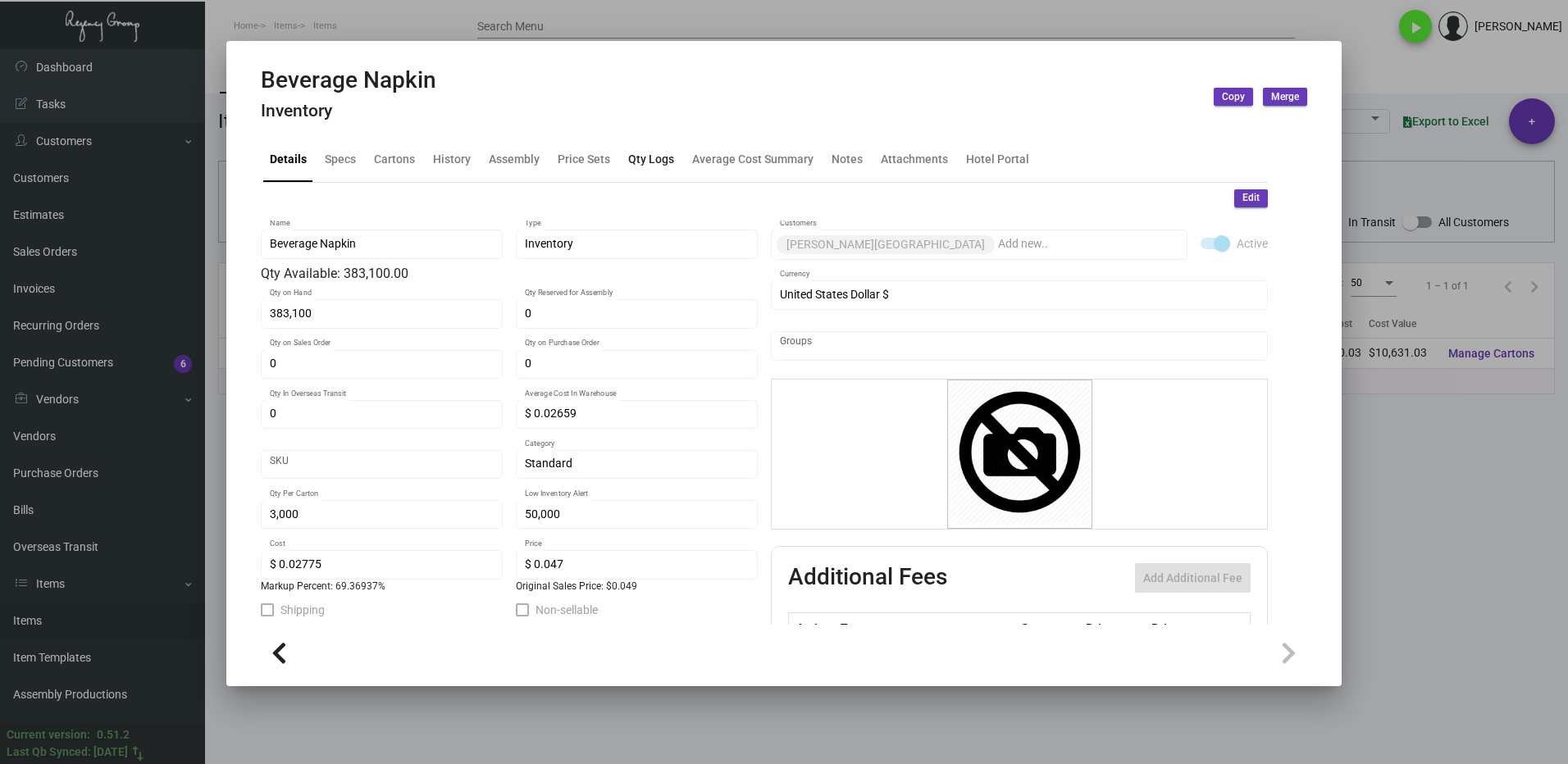
click at [653, 162] on div "Qty Logs" at bounding box center [651, 160] width 46 height 17
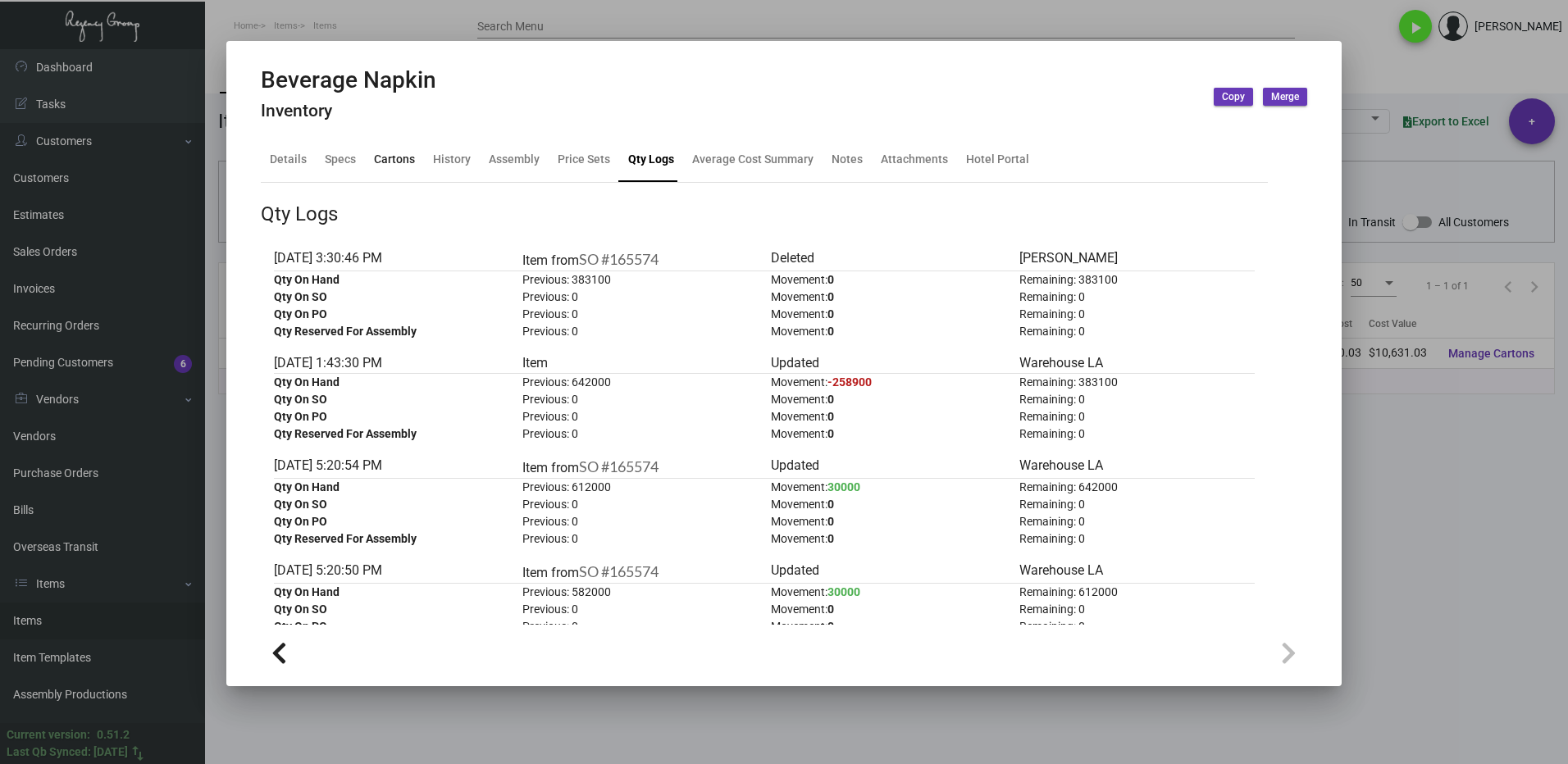
click at [386, 159] on div "Cartons" at bounding box center [394, 160] width 41 height 17
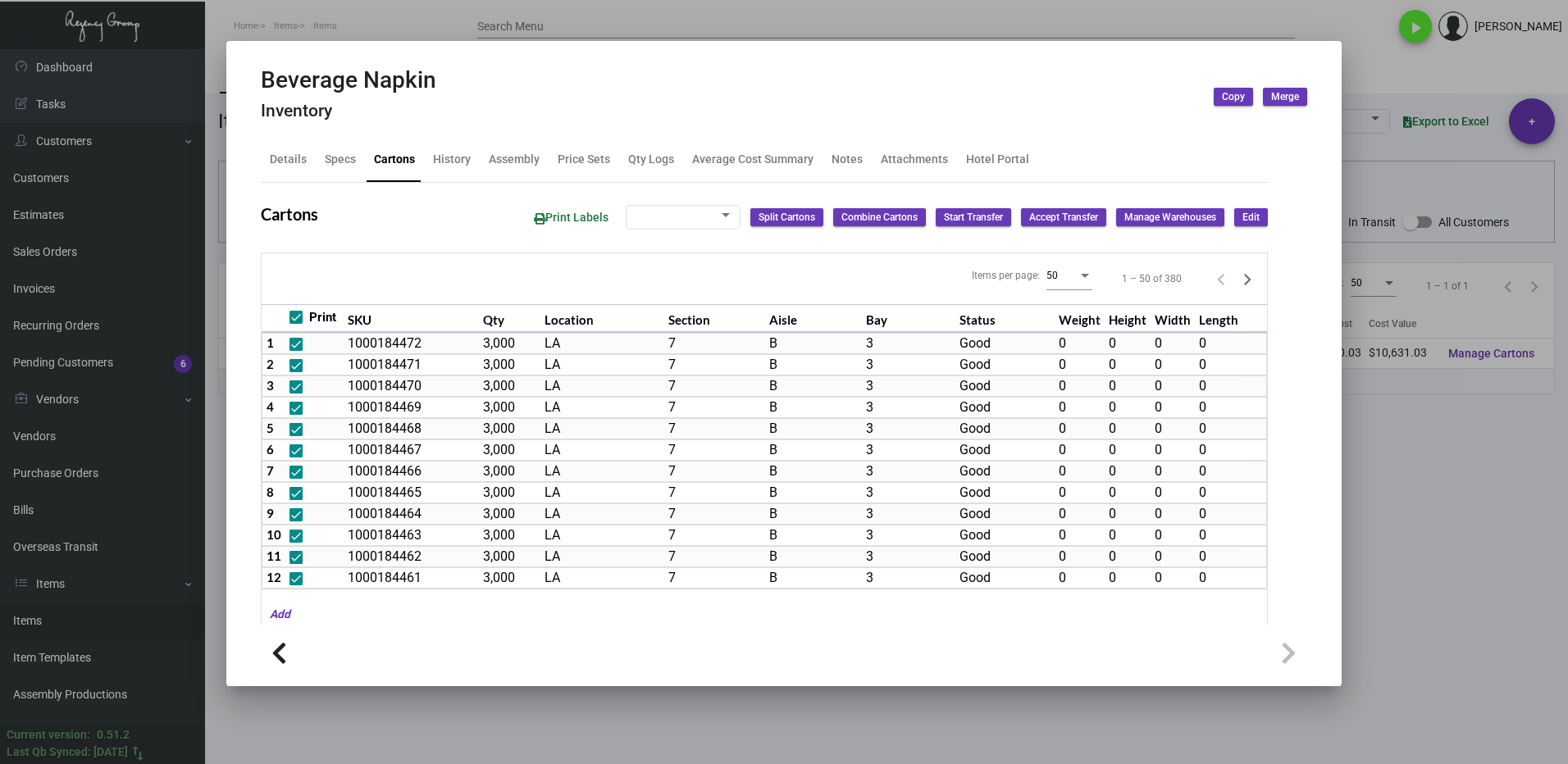
checkbox input "true"
type input "383,100"
type input "144000"
type input "+239100"
type input "3,000"
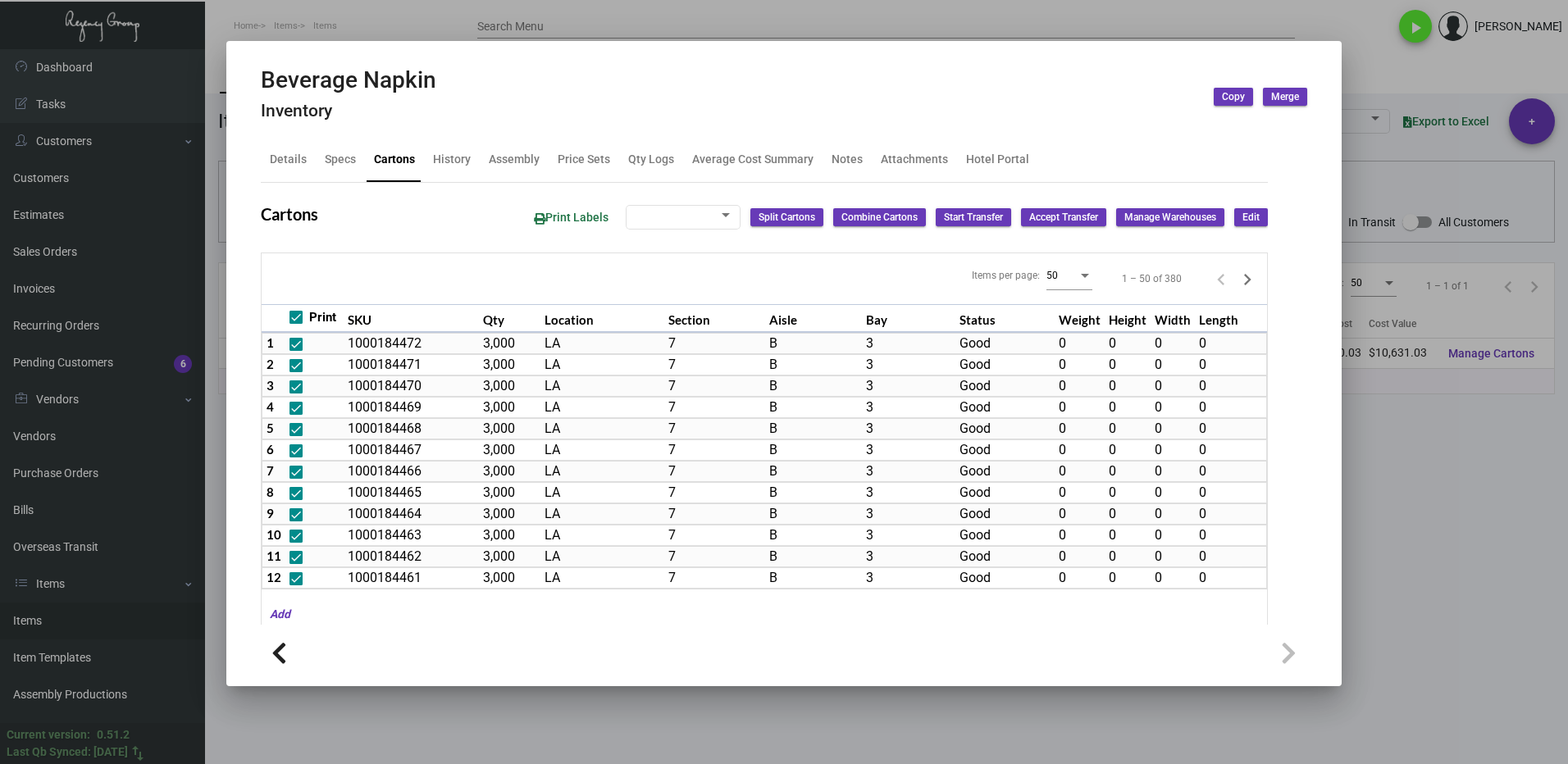
type input "3000"
type input "0"
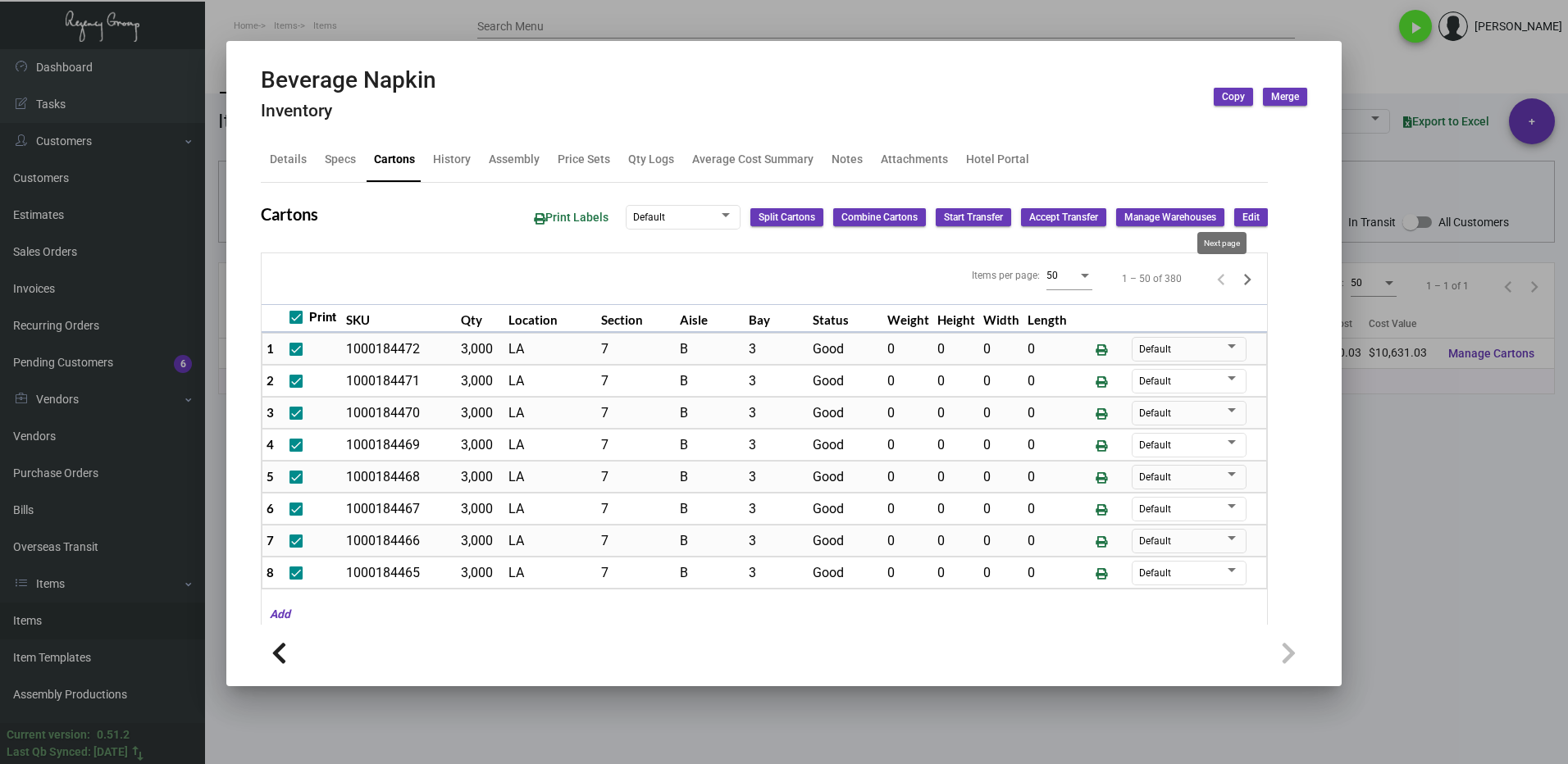
click at [1236, 279] on icon "Next page" at bounding box center [1248, 279] width 23 height 23
checkbox input "false"
type input "0"
checkbox input "false"
type input "0"
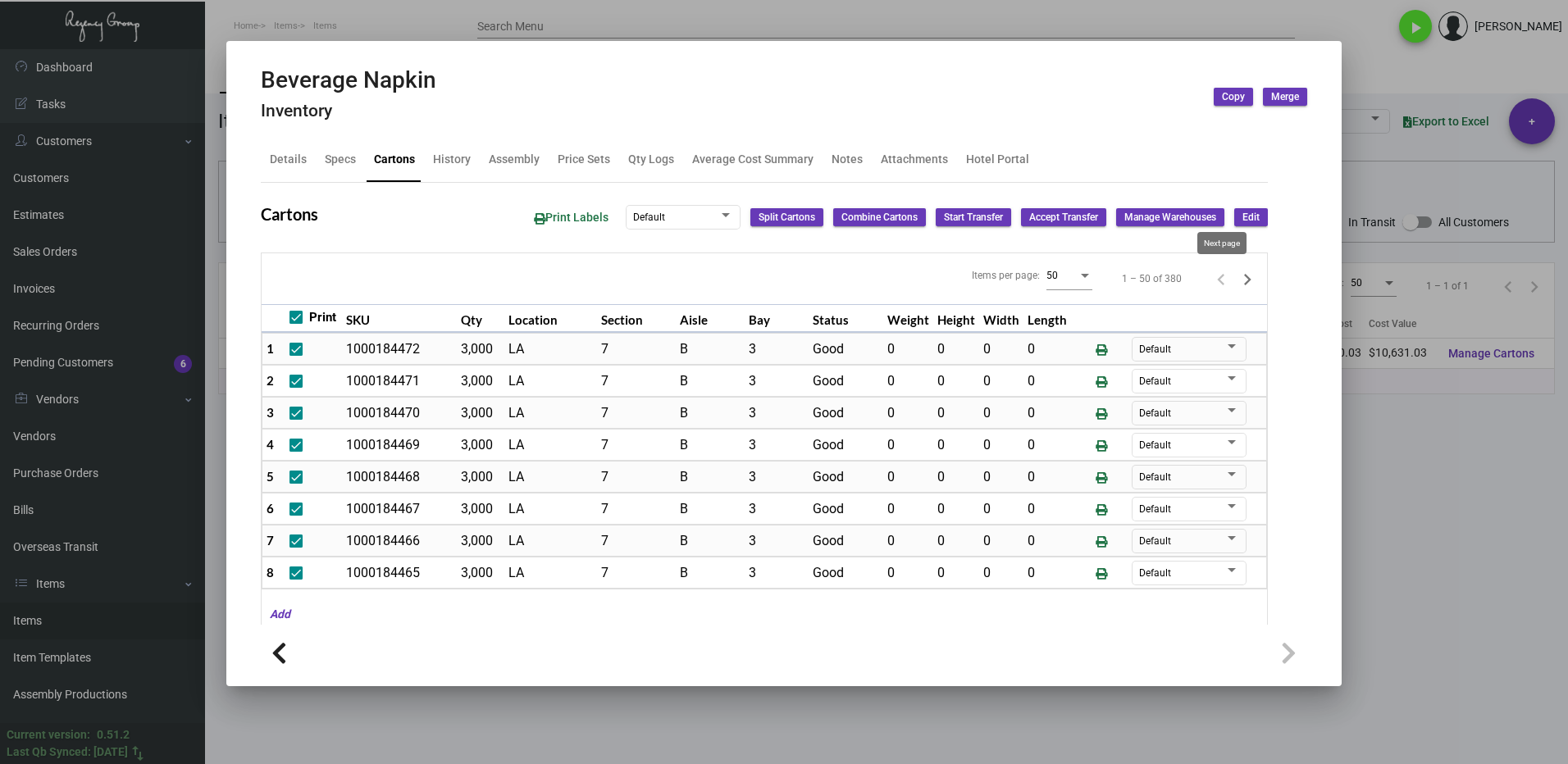
checkbox input "false"
type input "0"
checkbox input "false"
type input "0"
checkbox input "false"
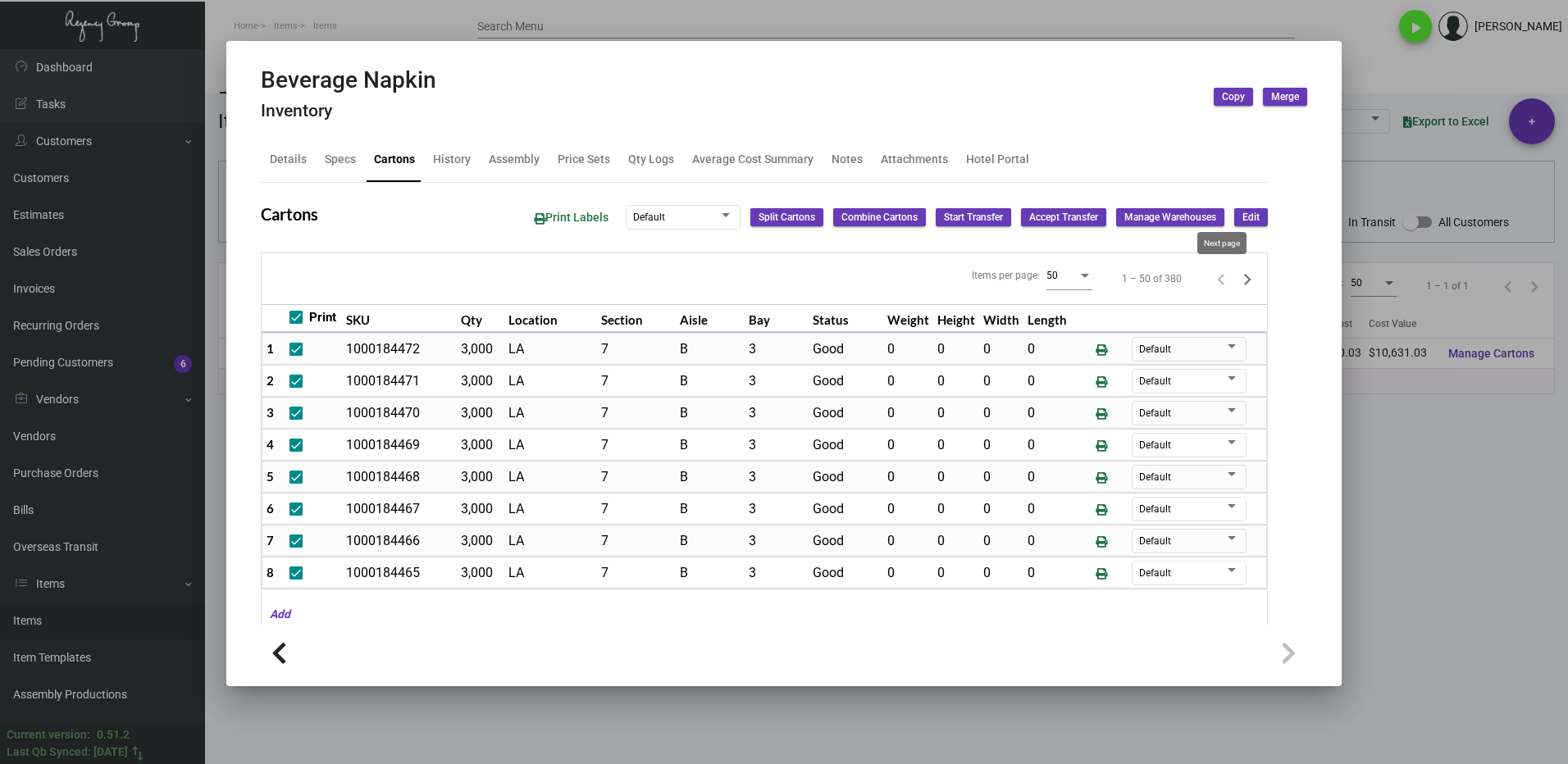
type input "0"
checkbox input "false"
type input "0"
checkbox input "false"
type input "0"
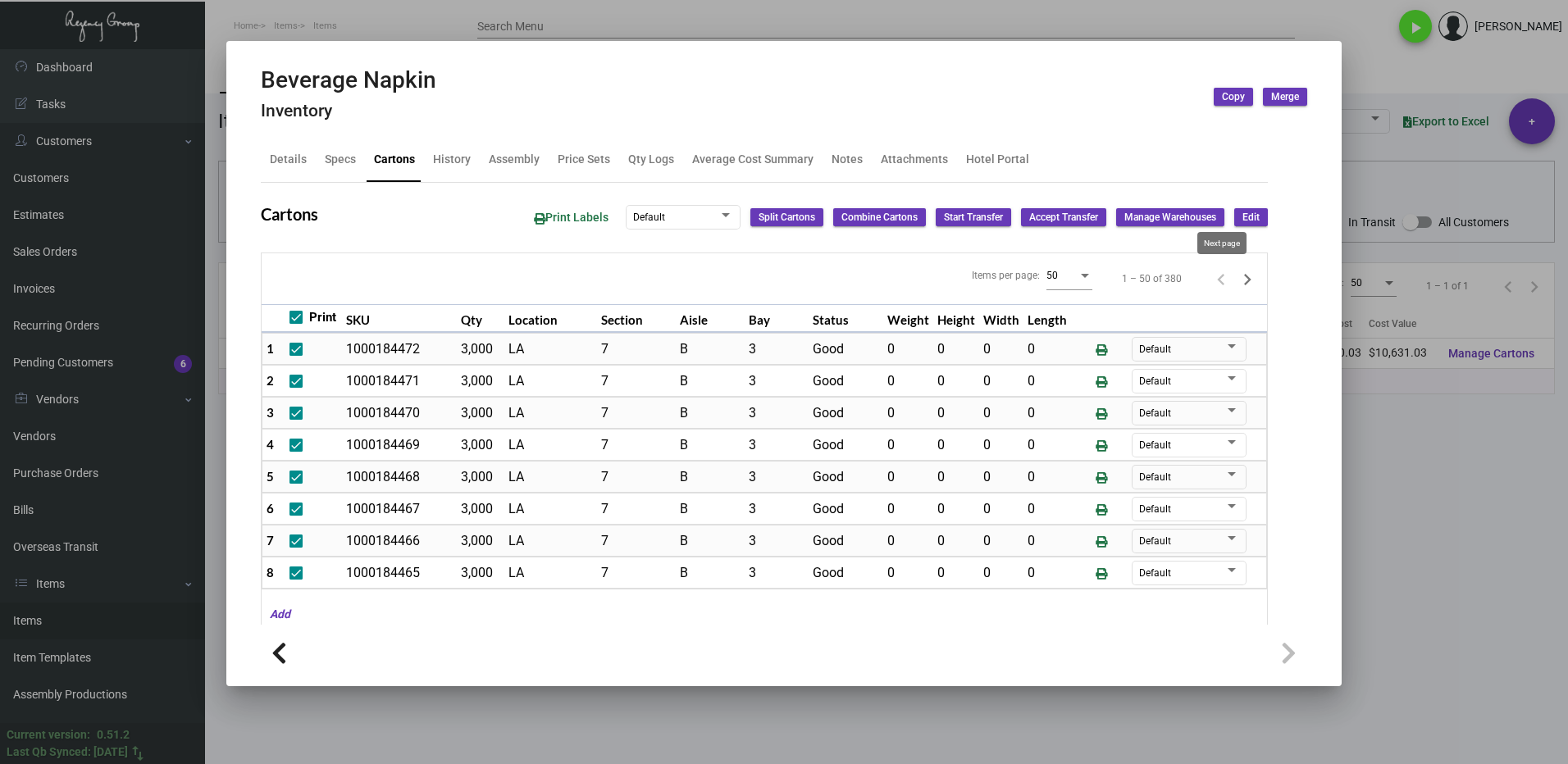
checkbox input "false"
type input "0"
checkbox input "false"
type input "0"
checkbox input "false"
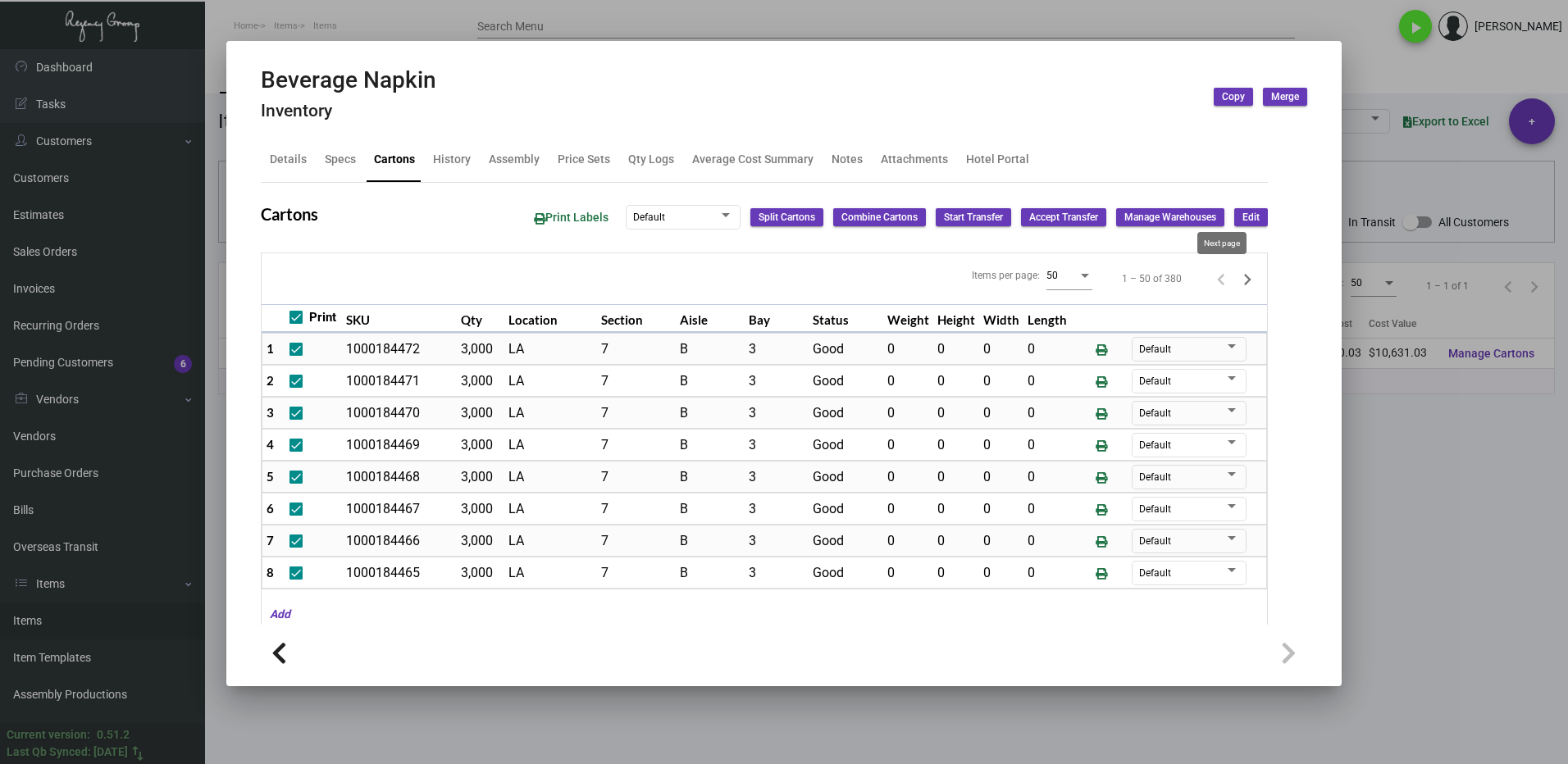
type input "0"
checkbox input "false"
type input "0"
checkbox input "false"
type input "0"
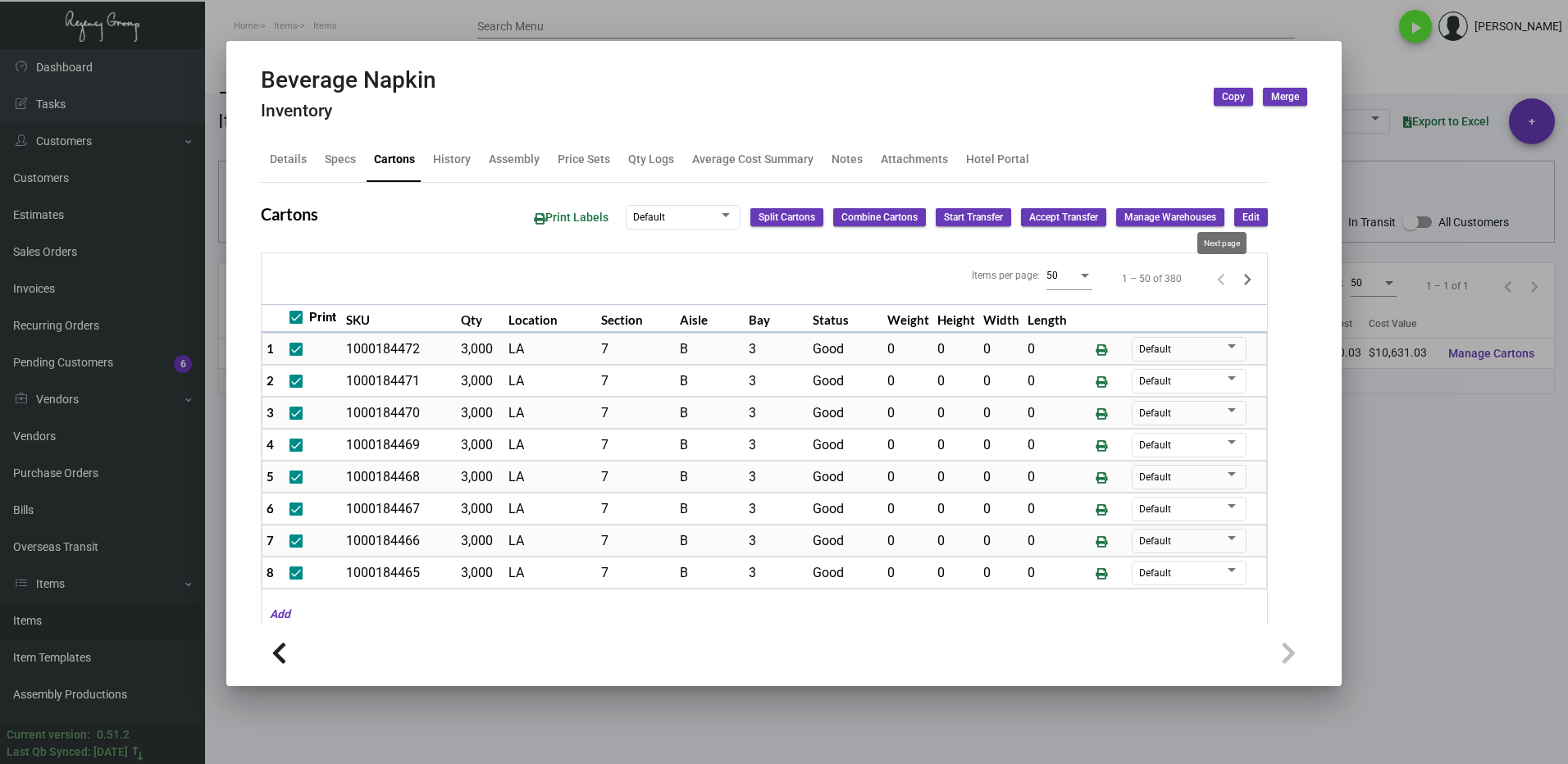
checkbox input "false"
type input "0"
checkbox input "false"
type input "0"
checkbox input "false"
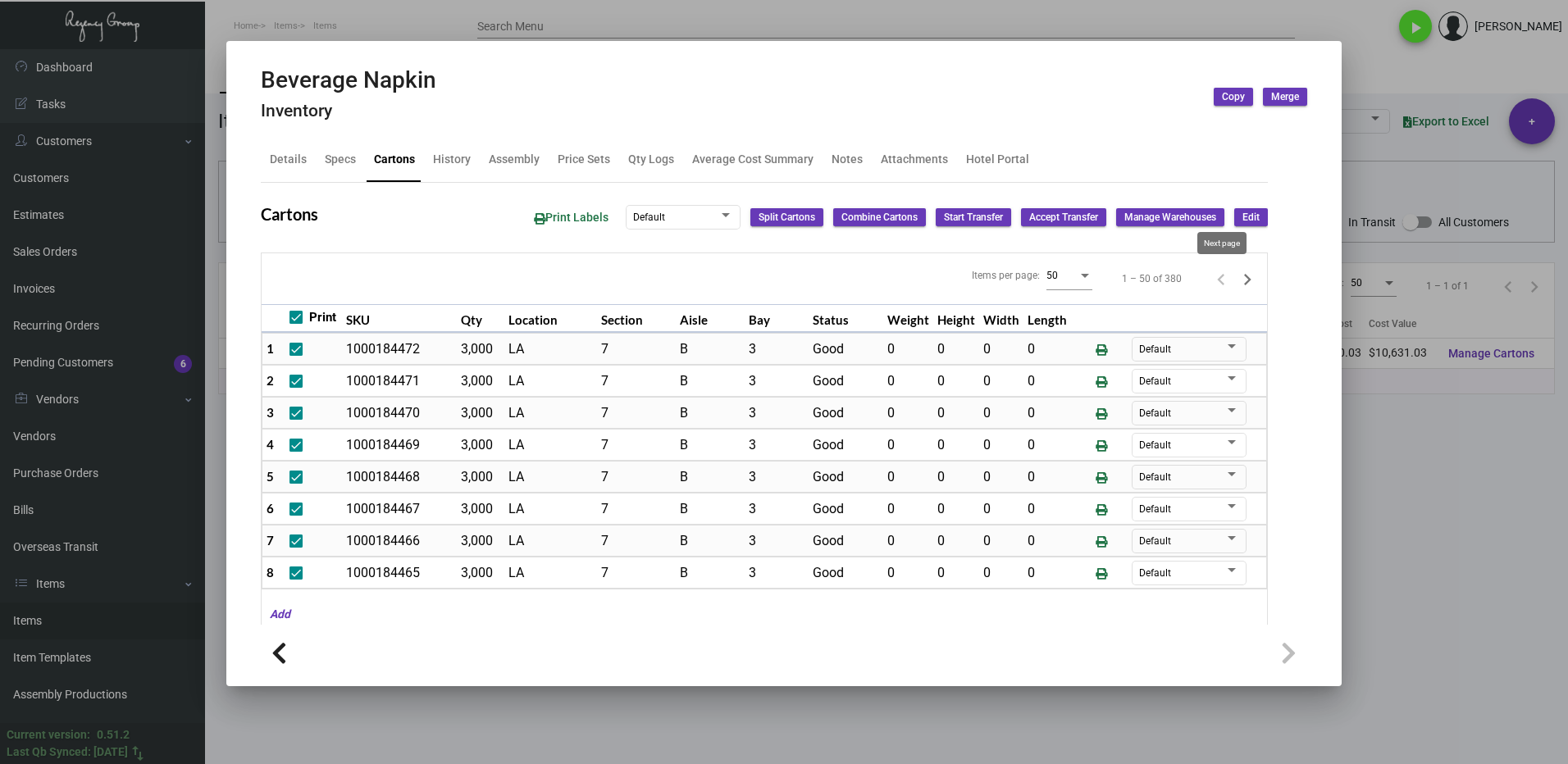
type input "0"
checkbox input "false"
type input "0"
checkbox input "false"
type input "0"
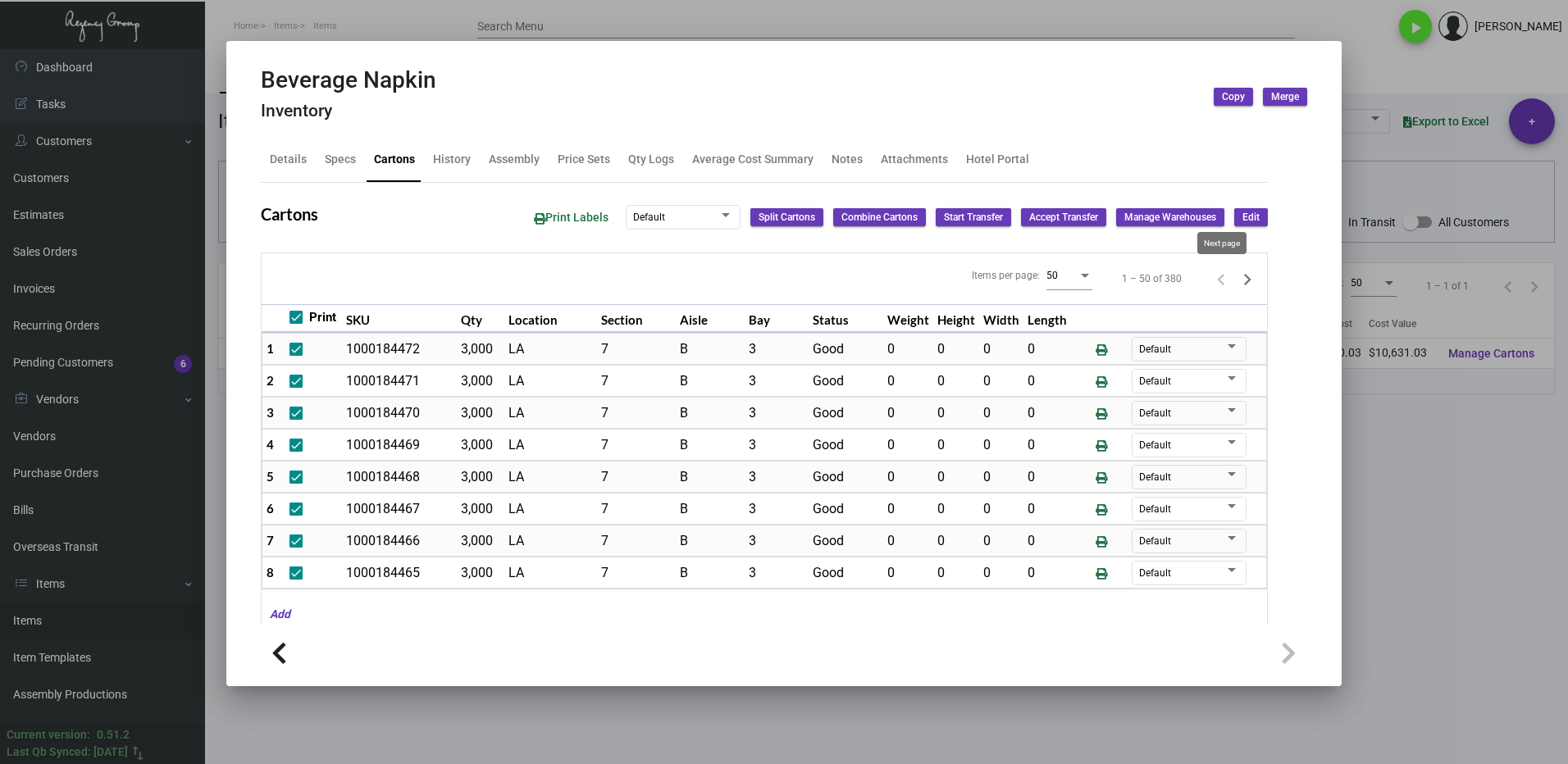
checkbox input "false"
type input "0"
checkbox input "false"
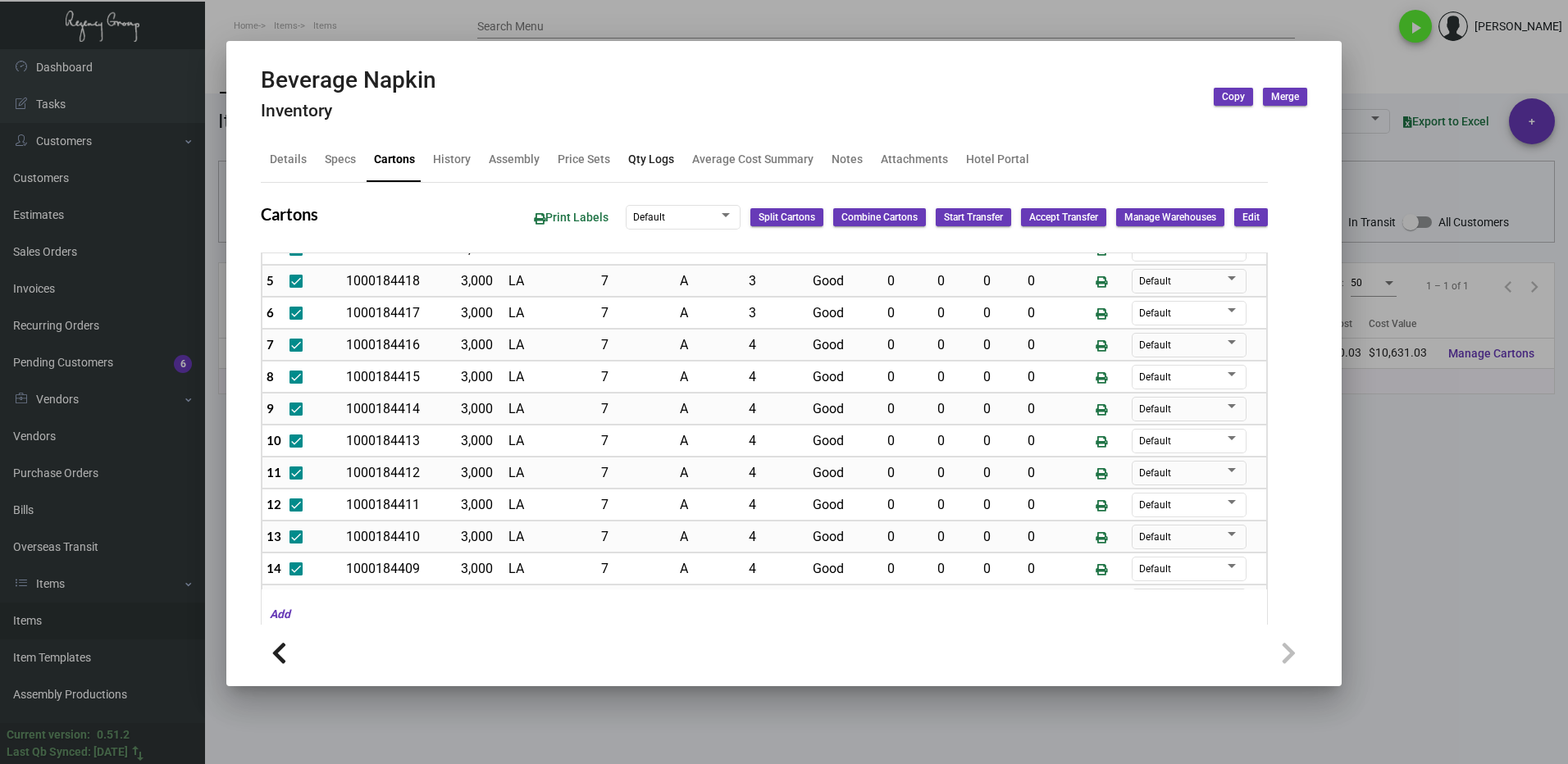
click at [656, 159] on div "Qty Logs" at bounding box center [651, 160] width 46 height 17
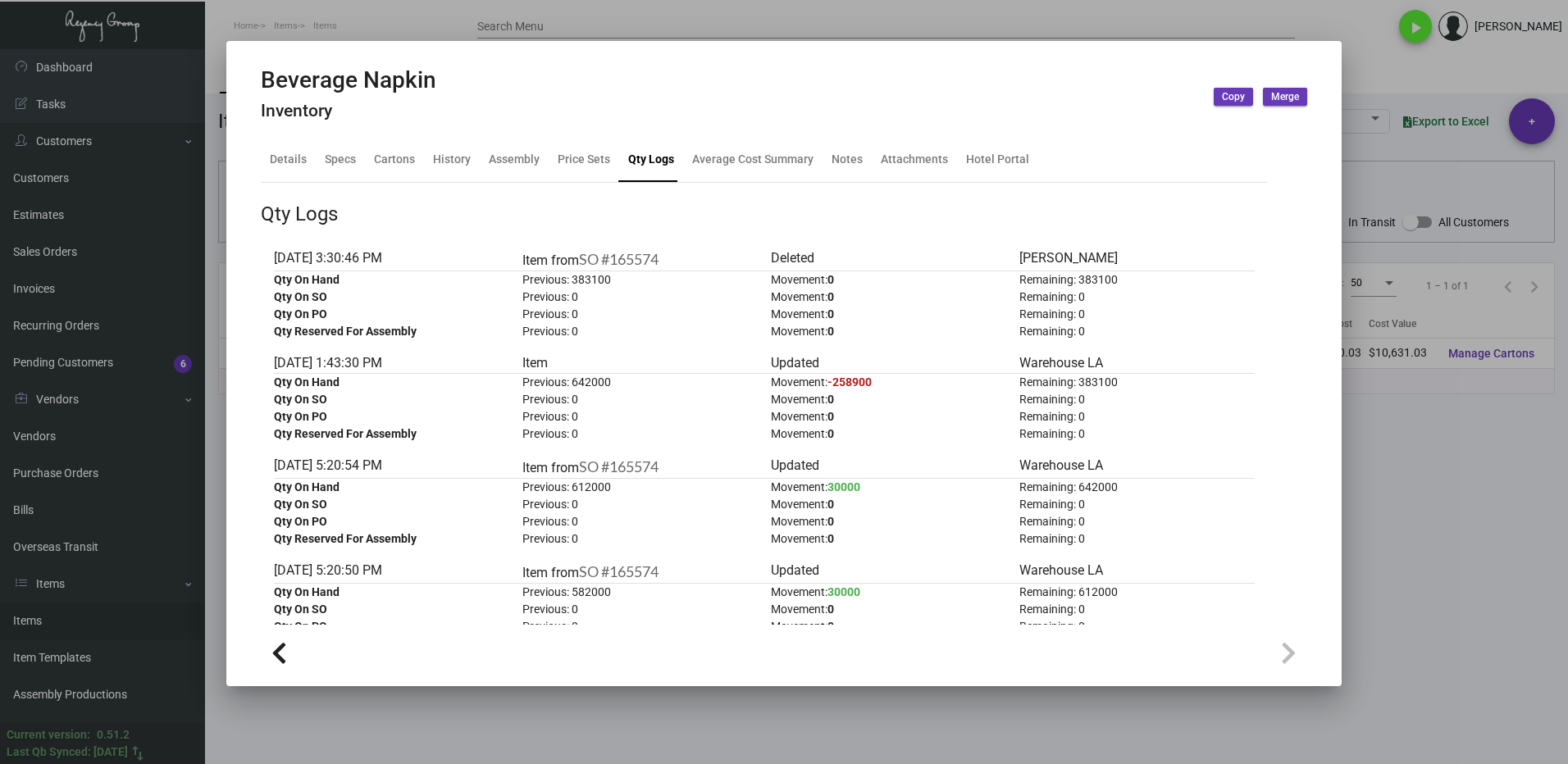
drag, startPoint x: 1393, startPoint y: 480, endPoint x: 1367, endPoint y: 476, distance: 26.3
click at [1393, 480] on div at bounding box center [784, 382] width 1568 height 764
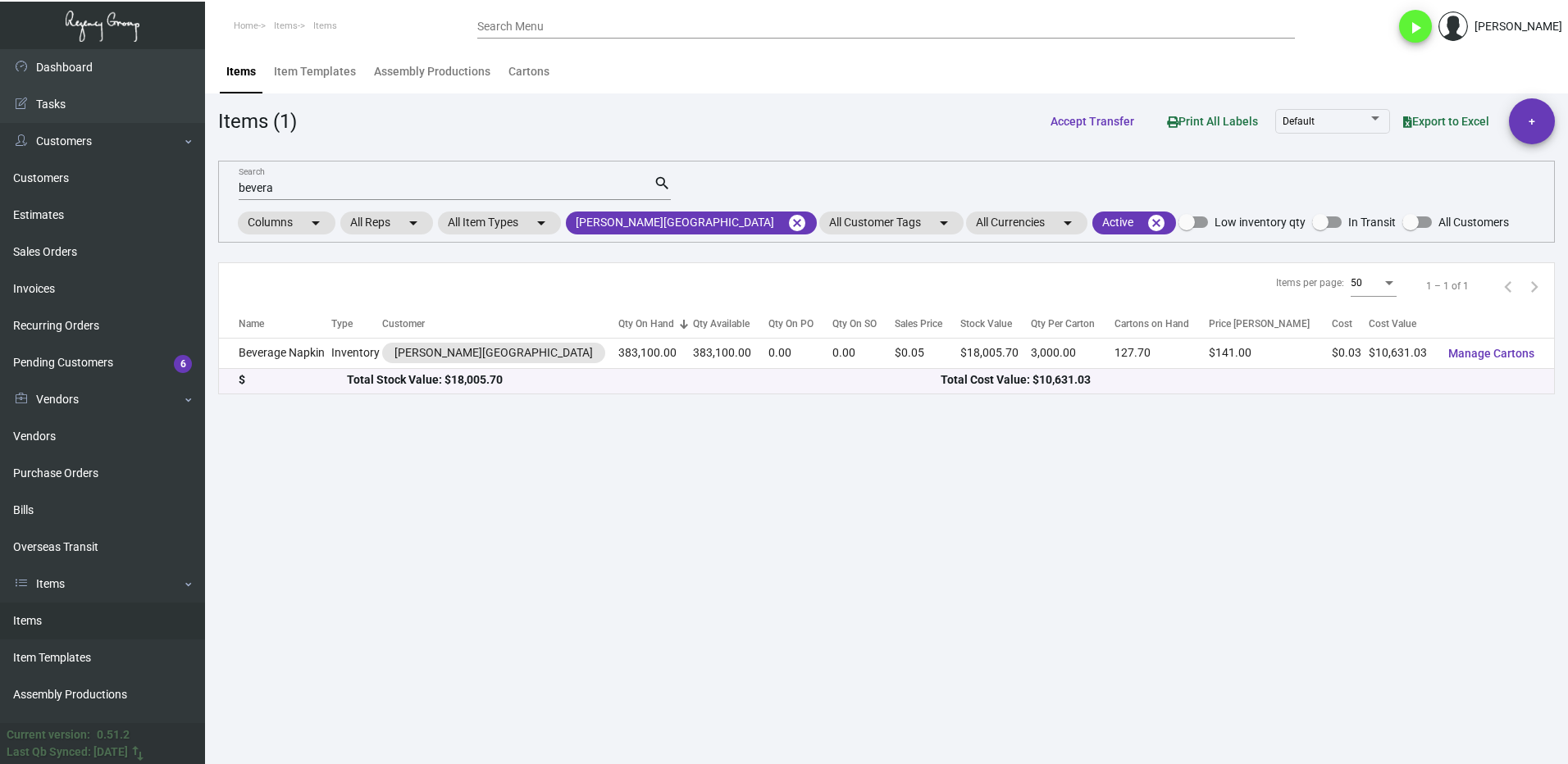
click at [290, 180] on div "bevera Search" at bounding box center [446, 187] width 415 height 26
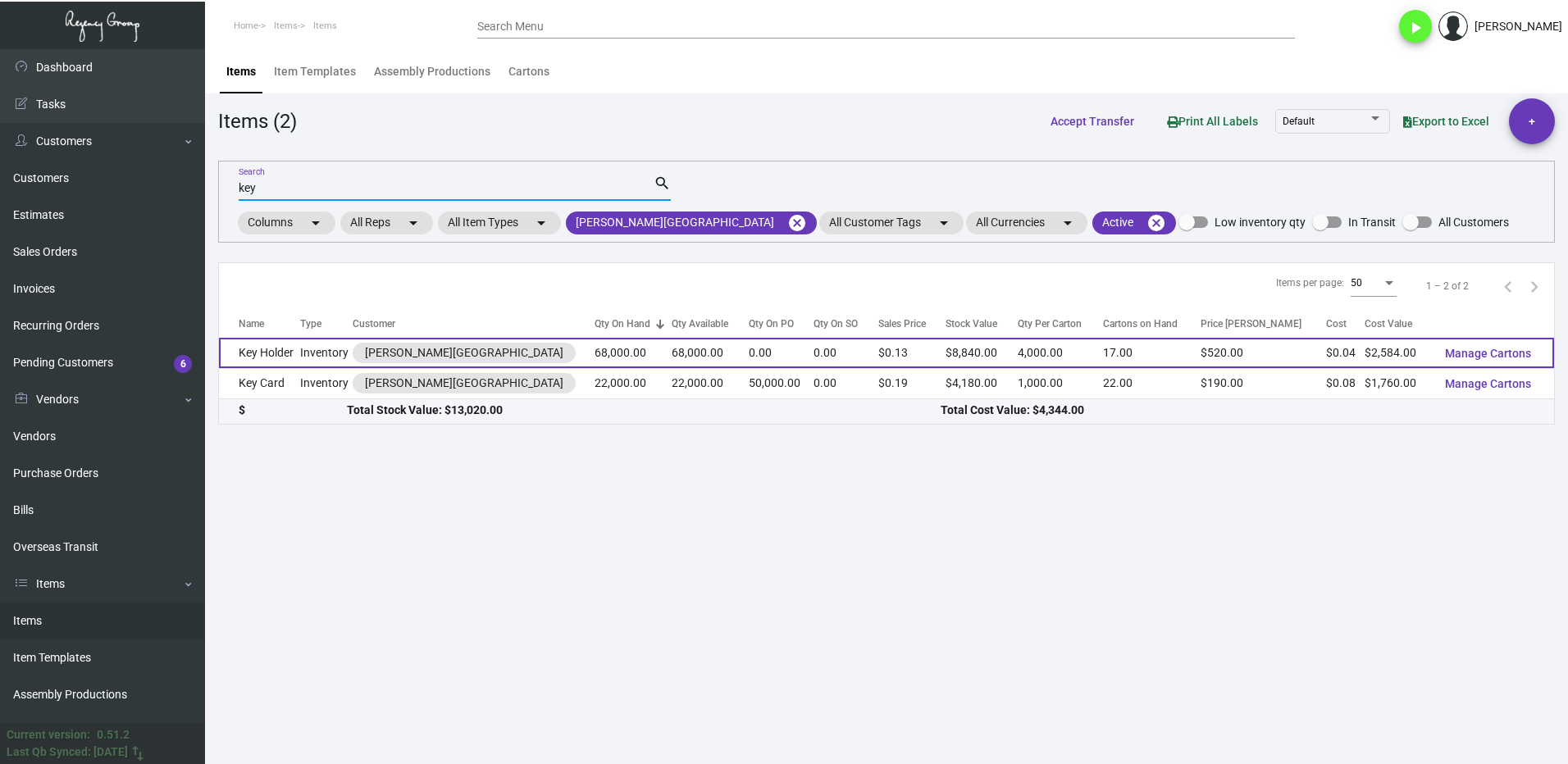
click at [282, 352] on td "Key Holder" at bounding box center [258, 353] width 81 height 30
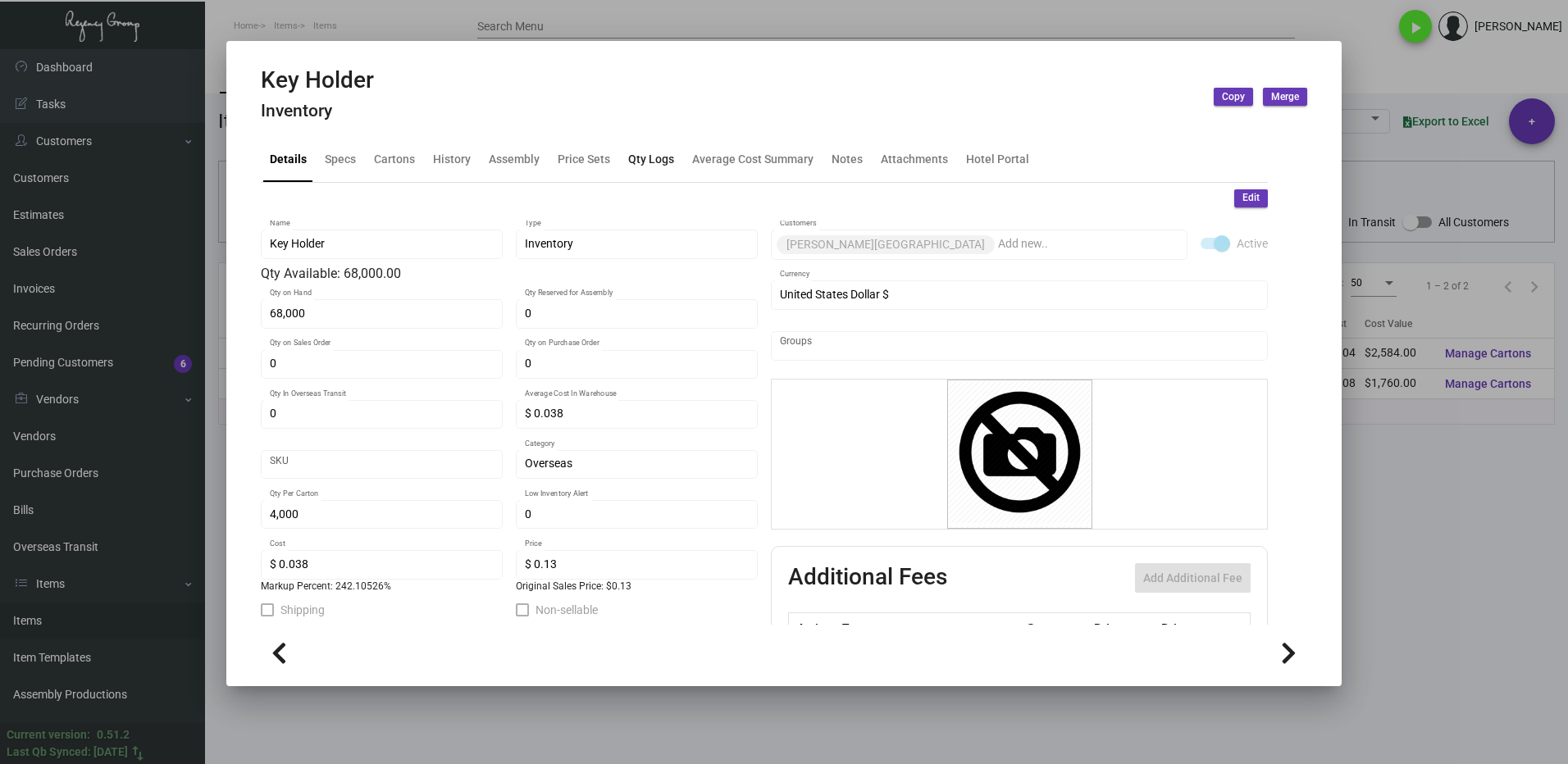
click at [641, 164] on div "Qty Logs" at bounding box center [651, 160] width 46 height 17
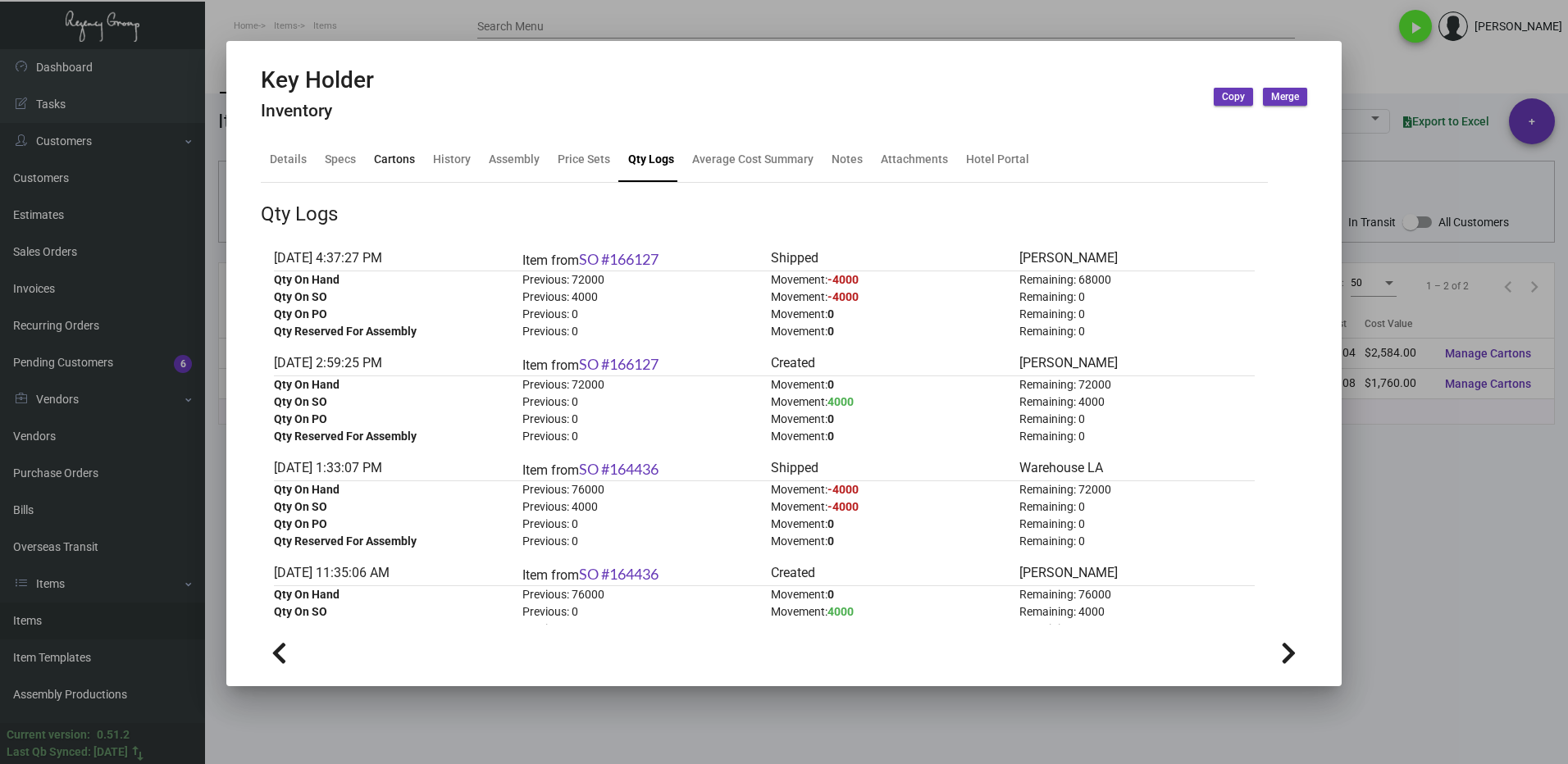
click at [394, 167] on div "Cartons" at bounding box center [394, 160] width 41 height 17
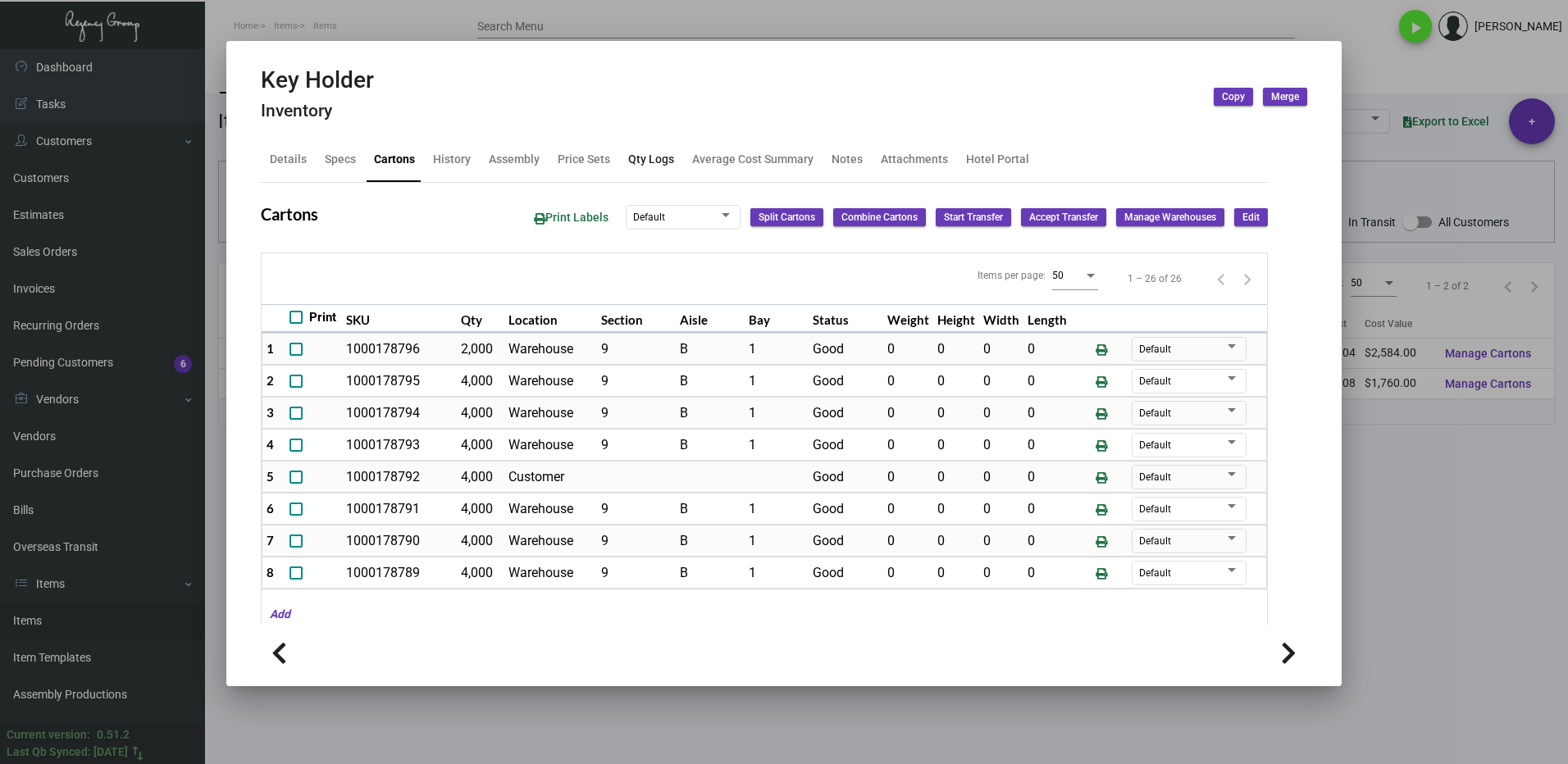
click at [656, 161] on div "Qty Logs" at bounding box center [651, 160] width 46 height 17
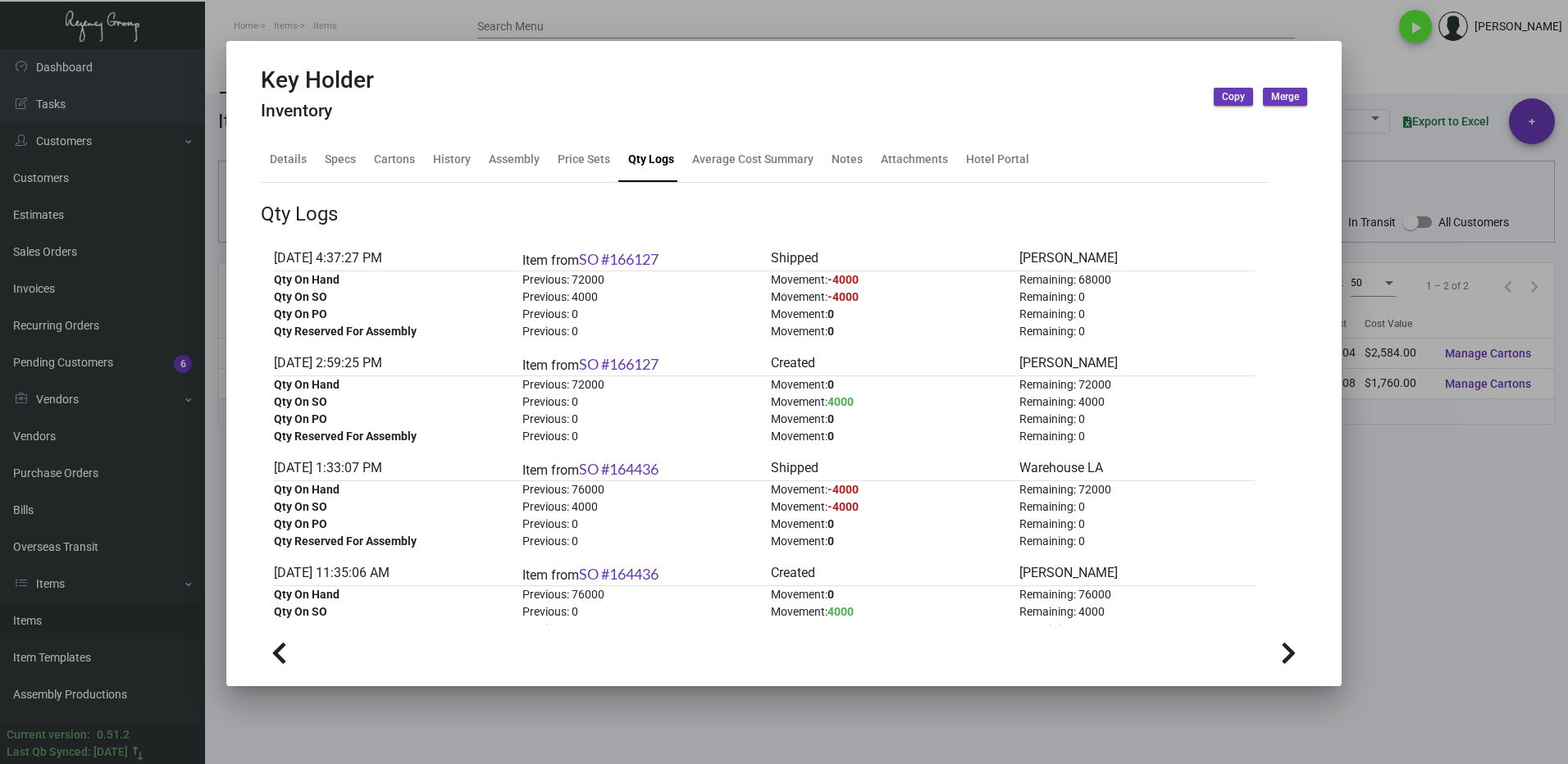
click at [1420, 518] on div at bounding box center [784, 382] width 1568 height 764
